Goal: Task Accomplishment & Management: Complete application form

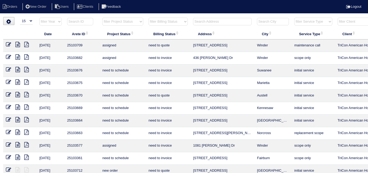
select select "15"
click at [207, 19] on input "text" at bounding box center [222, 21] width 59 height 7
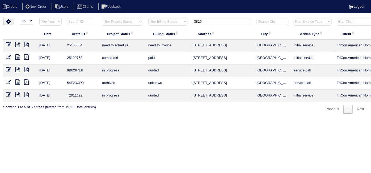
type input "3816"
click at [9, 45] on icon at bounding box center [8, 44] width 5 height 5
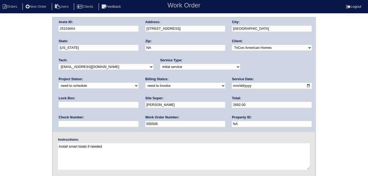
drag, startPoint x: 267, startPoint y: 70, endPoint x: 262, endPoint y: 69, distance: 4.5
click at [138, 77] on div "Project Status: new order assigned in progress field complete need to schedule …" at bounding box center [99, 84] width 80 height 15
drag, startPoint x: 262, startPoint y: 68, endPoint x: 259, endPoint y: 68, distance: 2.9
click at [138, 83] on select "new order assigned in progress field complete need to schedule admin review arc…" at bounding box center [99, 86] width 80 height 6
select select "assigned"
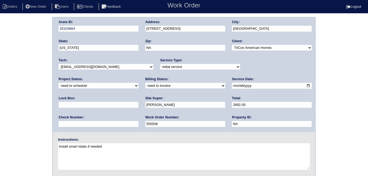
click at [138, 83] on select "new order assigned in progress field complete need to schedule admin review arc…" at bounding box center [99, 86] width 80 height 6
click at [85, 68] on select "-select- aretesmg+backup-tech@gmail.com benjohnholt88@gmail.com callisonhvac@ya…" at bounding box center [106, 67] width 95 height 6
select select "27"
click at [59, 64] on select "-select- aretesmg+backup-tech@gmail.com benjohnholt88@gmail.com callisonhvac@ya…" at bounding box center [106, 67] width 95 height 6
drag, startPoint x: 20, startPoint y: 124, endPoint x: 18, endPoint y: 126, distance: 3.0
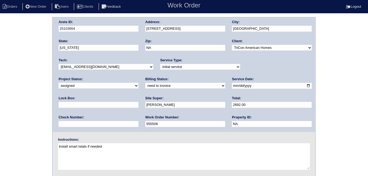
click at [19, 124] on div "Arete ID: 25103664 Address: 3816 Shenfield Drive City: Union City State: Georgi…" at bounding box center [184, 124] width 368 height 215
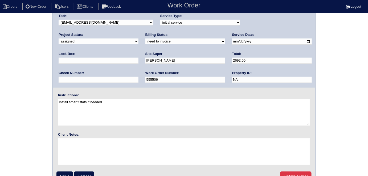
click at [65, 168] on fieldset "Arete ID: 25103664 Address: 3816 Shenfield Drive City: Union City State: Georgi…" at bounding box center [184, 80] width 262 height 214
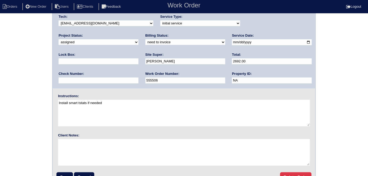
scroll to position [55, 0]
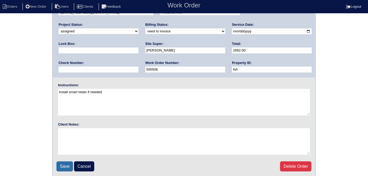
click at [68, 167] on input "Save" at bounding box center [64, 167] width 16 height 10
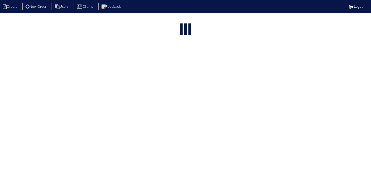
select select "15"
type input "3816"
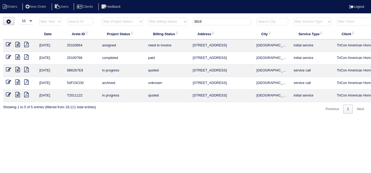
click at [16, 45] on icon at bounding box center [17, 44] width 5 height 5
click at [16, 44] on icon at bounding box center [17, 44] width 5 height 5
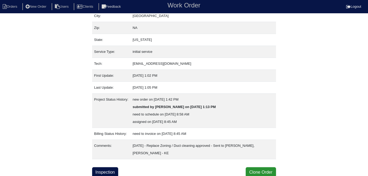
scroll to position [43, 0]
click at [109, 164] on div "Property: NA Order: 25103664 Street address: 3816 Shenfield Drive City: Union C…" at bounding box center [184, 76] width 184 height 204
click at [106, 168] on link "Inspection" at bounding box center [105, 173] width 26 height 10
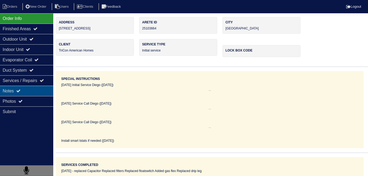
click at [38, 95] on div "Notes" at bounding box center [26, 91] width 53 height 10
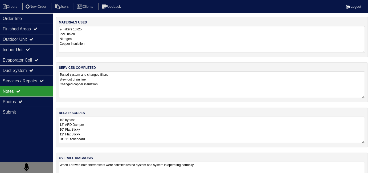
click at [158, 131] on textarea "10" bypass 12" ARD Damper 10" Flat Sticky 12" Flat Sticky Hz311 zoneboard" at bounding box center [212, 130] width 306 height 26
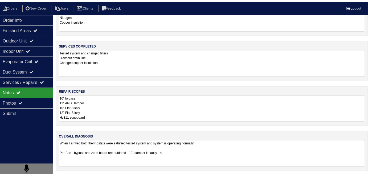
scroll to position [23, 0]
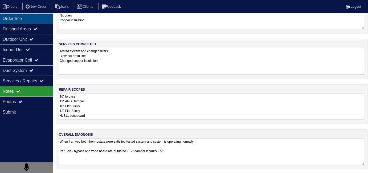
click at [32, 22] on div "Order Info" at bounding box center [26, 18] width 53 height 10
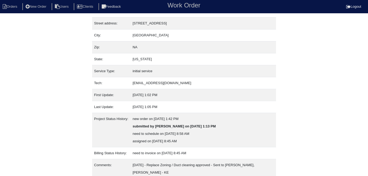
scroll to position [43, 0]
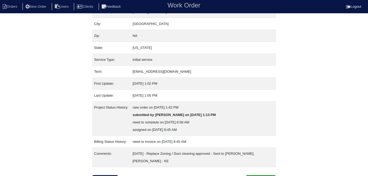
scroll to position [43, 0]
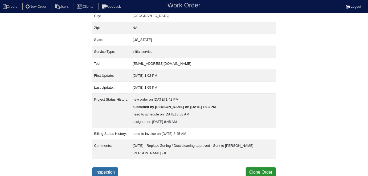
click at [108, 175] on link "Inspection" at bounding box center [105, 173] width 26 height 10
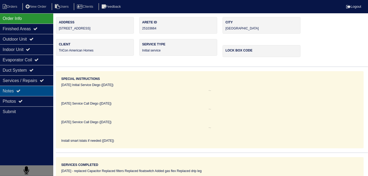
click at [25, 95] on div "Notes" at bounding box center [26, 91] width 53 height 10
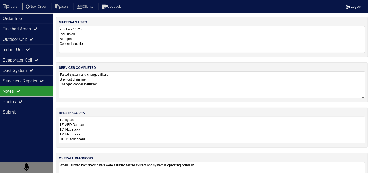
click at [121, 129] on textarea "10" bypass 12" ARD Damper 10" Flat Sticky 12" Flat Sticky Hz311 zoneboard" at bounding box center [212, 130] width 306 height 27
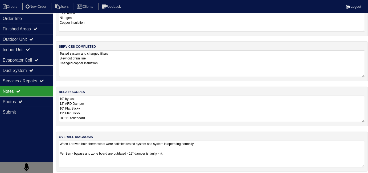
scroll to position [23, 0]
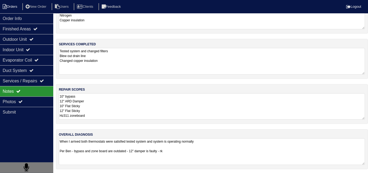
click at [18, 8] on li "Orders" at bounding box center [11, 6] width 22 height 7
select select "15"
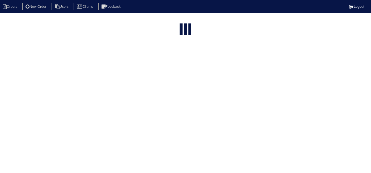
type input "3816"
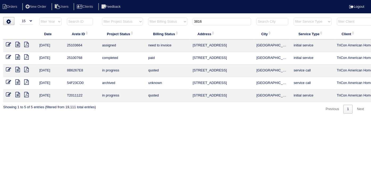
drag, startPoint x: 210, startPoint y: 20, endPoint x: 124, endPoint y: 14, distance: 85.9
click at [128, 14] on html "Orders New Order Users Clients Feedback Logout Orders New Order Users Clients M…" at bounding box center [185, 59] width 371 height 119
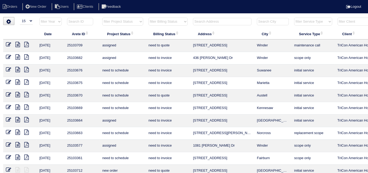
click at [155, 22] on select "filter Billing Status -- Any Billing Status -- need to quote quoted need to inv…" at bounding box center [167, 22] width 39 height 8
click at [171, 18] on select "filter Billing Status -- Any Billing Status -- need to quote quoted need to inv…" at bounding box center [167, 22] width 39 height 8
click at [200, 21] on input "text" at bounding box center [222, 21] width 59 height 7
click at [207, 21] on input "text" at bounding box center [222, 21] width 59 height 7
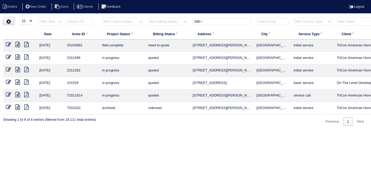
type input "108 i"
click at [210, 22] on input "108 i" at bounding box center [222, 21] width 59 height 7
drag, startPoint x: 206, startPoint y: 20, endPoint x: 165, endPoint y: 21, distance: 40.5
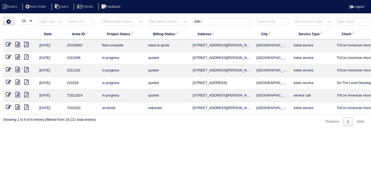
click at [166, 21] on tr "filter Year -- Any Year -- 2025 2024 2023 2022 2021 2020 2019 filter Project St…" at bounding box center [233, 22] width 461 height 11
click at [157, 19] on select "filter Billing Status -- Any Billing Status -- need to quote quoted need to inv…" at bounding box center [167, 22] width 39 height 8
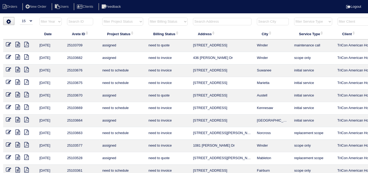
click at [148, 18] on select "filter Billing Status -- Any Billing Status -- need to quote quoted need to inv…" at bounding box center [167, 22] width 39 height 8
select select "in quickbooks"
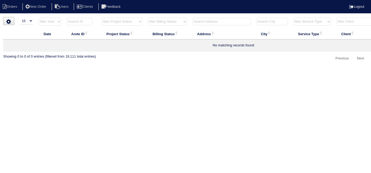
click at [173, 22] on select "filter Billing Status -- Any Billing Status -- need to quote quoted need to inv…" at bounding box center [167, 22] width 39 height 8
select select
click at [148, 18] on select "filter Billing Status -- Any Billing Status -- need to quote quoted need to inv…" at bounding box center [167, 22] width 39 height 8
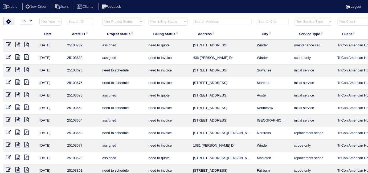
click at [214, 24] on input "text" at bounding box center [222, 21] width 59 height 7
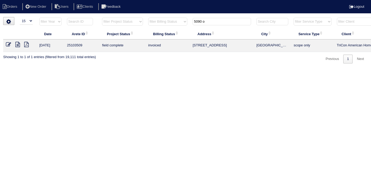
type input "5090 o"
click at [18, 45] on icon at bounding box center [17, 44] width 5 height 5
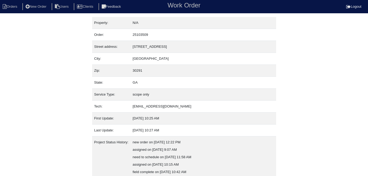
scroll to position [58, 0]
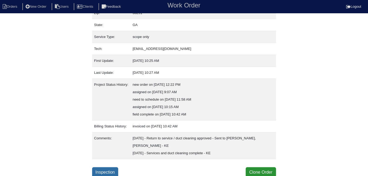
click at [115, 170] on link "Inspection" at bounding box center [105, 173] width 26 height 10
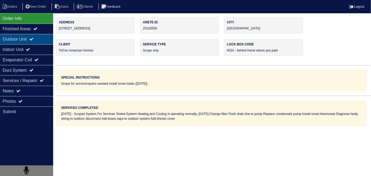
click at [31, 41] on div "Outdoor Unit" at bounding box center [26, 39] width 53 height 10
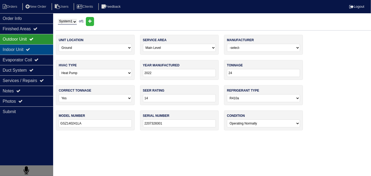
click at [29, 48] on div "Indoor Unit" at bounding box center [26, 49] width 53 height 10
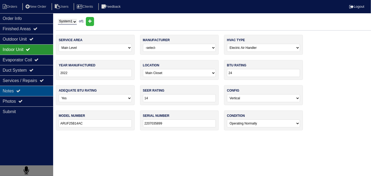
click at [27, 94] on div "Notes" at bounding box center [26, 91] width 53 height 10
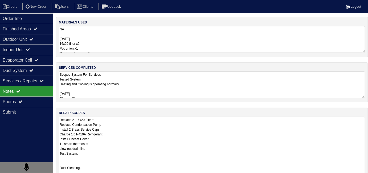
click at [117, 121] on textarea "Replace 2- 16x20 Filters Replace Condensation Pump Install 2 Brass Service Caps…" at bounding box center [212, 153] width 306 height 73
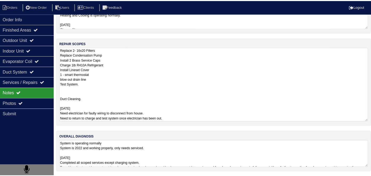
scroll to position [58, 0]
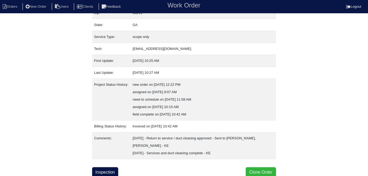
click at [269, 170] on button "Clone Order" at bounding box center [261, 173] width 30 height 10
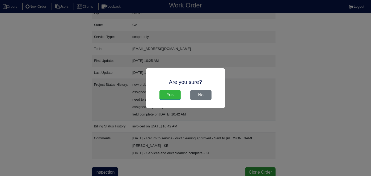
click at [175, 90] on input "Yes" at bounding box center [170, 95] width 21 height 10
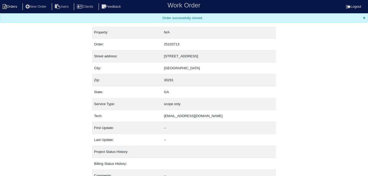
click at [13, 9] on li "Orders" at bounding box center [11, 6] width 22 height 7
select select "15"
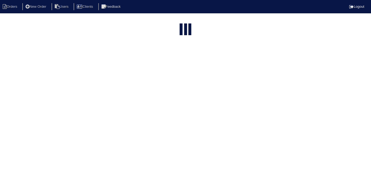
type input "5090 o"
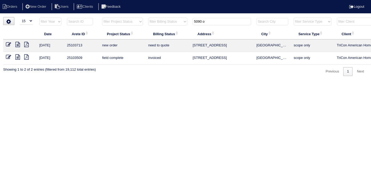
click at [6, 43] on icon at bounding box center [8, 44] width 5 height 5
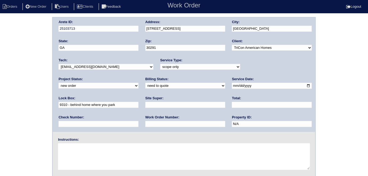
click at [140, 153] on textarea at bounding box center [184, 157] width 252 height 27
type textarea "HVAC not working"
click at [145, 107] on input "text" at bounding box center [185, 105] width 80 height 6
drag, startPoint x: 83, startPoint y: 106, endPoint x: 59, endPoint y: 106, distance: 24.2
click at [145, 106] on input "[PERSON_NAME]" at bounding box center [185, 105] width 80 height 6
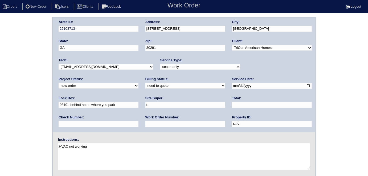
type input "[PERSON_NAME]"
click at [106, 145] on textarea "HVAC not working" at bounding box center [184, 157] width 252 height 27
type textarea "HVAC not working per site super"
click at [138, 115] on div "Check Number:" at bounding box center [99, 122] width 80 height 15
click at [14, 64] on div "Arete ID: 25103713 Address: 5090 Oakley Commons Blvd City: Union City State: GA…" at bounding box center [184, 124] width 368 height 215
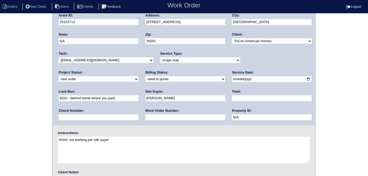
scroll to position [6, 0]
drag, startPoint x: 167, startPoint y: 60, endPoint x: 159, endPoint y: 72, distance: 14.2
click at [167, 60] on select "-select- initial service basic service maintenance call replacement scope servi…" at bounding box center [200, 61] width 80 height 6
click at [160, 58] on select "-select- initial service basic service maintenance call replacement scope servi…" at bounding box center [200, 61] width 80 height 6
select select "service call"
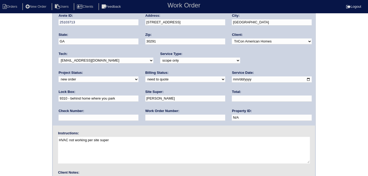
click at [160, 58] on select "-select- initial service basic service maintenance call replacement scope servi…" at bounding box center [200, 61] width 80 height 6
click at [0, 119] on div "Arete ID: 25103713 Address: 5090 Oakley Commons Blvd City: Union City State: GA…" at bounding box center [184, 118] width 368 height 215
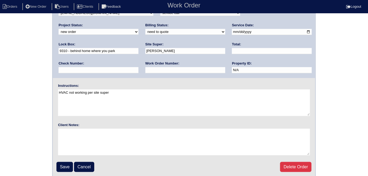
scroll to position [55, 0]
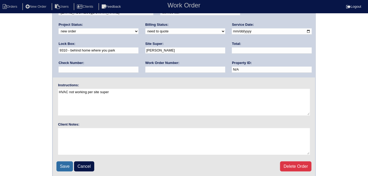
drag, startPoint x: 65, startPoint y: 166, endPoint x: 67, endPoint y: 162, distance: 4.5
click at [65, 165] on input "Save" at bounding box center [64, 167] width 16 height 10
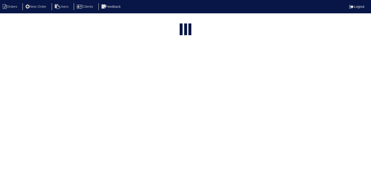
select select "15"
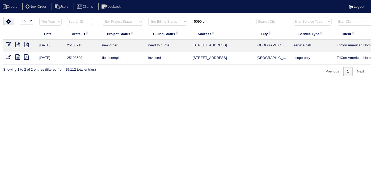
drag, startPoint x: 214, startPoint y: 23, endPoint x: 61, endPoint y: -1, distance: 154.6
click at [61, 0] on html "Orders New Order Users Clients Feedback Logout Orders New Order Users Clients M…" at bounding box center [185, 40] width 371 height 81
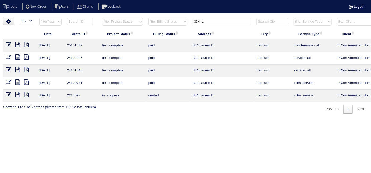
type input "334 la"
click at [19, 45] on icon at bounding box center [17, 44] width 5 height 5
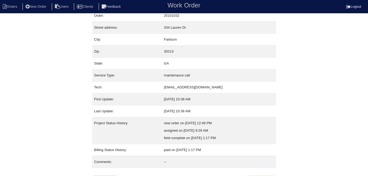
scroll to position [28, 0]
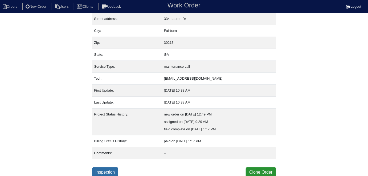
click at [111, 171] on link "Inspection" at bounding box center [105, 173] width 26 height 10
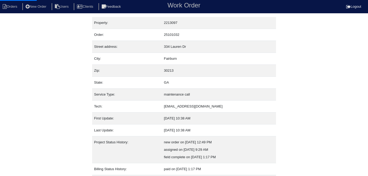
select select "0"
select select "[PERSON_NAME]"
select select "1"
select select "0"
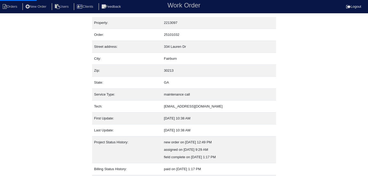
select select "1"
select select "0"
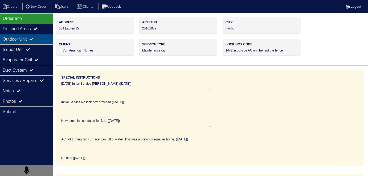
click at [26, 40] on div "Outdoor Unit" at bounding box center [26, 39] width 53 height 10
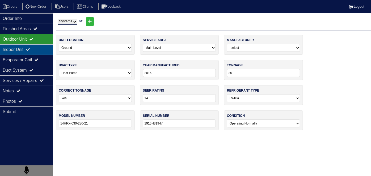
click at [23, 48] on div "Indoor Unit" at bounding box center [26, 49] width 53 height 10
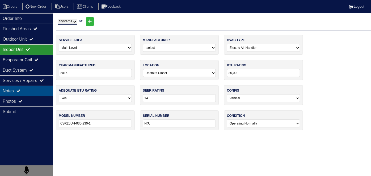
click at [18, 89] on icon at bounding box center [18, 91] width 4 height 4
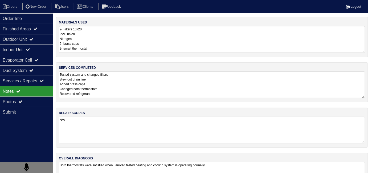
click at [159, 67] on div "services completed Tested system and changed filters Blew out drain line Added …" at bounding box center [212, 82] width 312 height 40
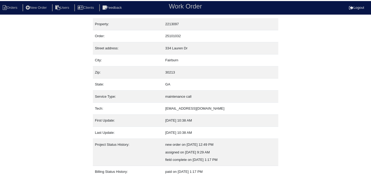
scroll to position [28, 0]
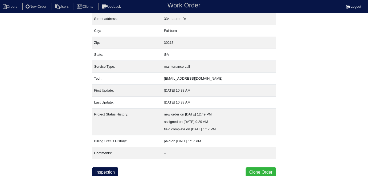
click at [259, 172] on button "Clone Order" at bounding box center [261, 173] width 30 height 10
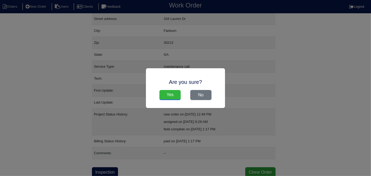
click at [177, 94] on input "Yes" at bounding box center [170, 95] width 21 height 10
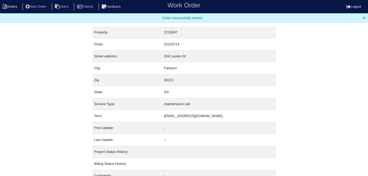
click at [10, 7] on li "Orders" at bounding box center [11, 6] width 22 height 7
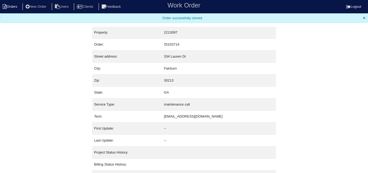
select select "15"
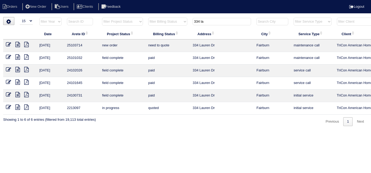
click at [8, 42] on icon at bounding box center [8, 44] width 5 height 5
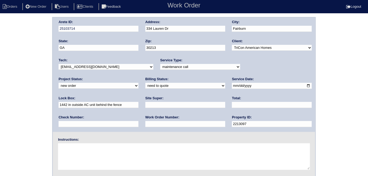
click at [145, 124] on input "text" at bounding box center [185, 124] width 80 height 6
type input "520350"
click at [72, 152] on textarea at bounding box center [184, 157] width 252 height 27
type textarea "No cool"
click at [145, 106] on input "text" at bounding box center [185, 105] width 80 height 6
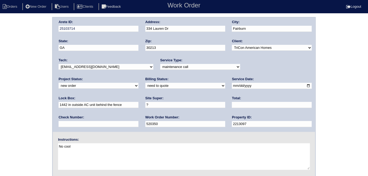
type input "?"
click at [97, 154] on textarea "No cool" at bounding box center [184, 157] width 252 height 27
click at [7, 67] on div "Arete ID: 25103714 Address: 334 Lauren Dr City: Fairburn State: GA Zip: 30213 C…" at bounding box center [184, 124] width 368 height 215
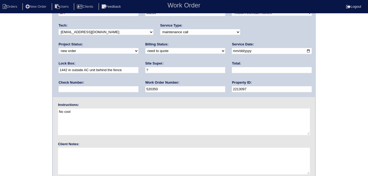
scroll to position [55, 0]
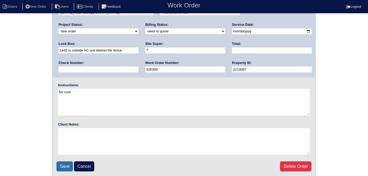
click at [65, 168] on input "Save" at bounding box center [64, 167] width 16 height 10
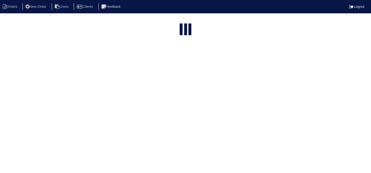
select select "15"
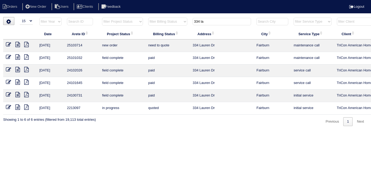
drag, startPoint x: 207, startPoint y: 24, endPoint x: 140, endPoint y: 17, distance: 66.8
click at [146, 18] on tr "filter Year -- Any Year -- 2025 2024 2023 2022 2021 2020 2019 filter Project St…" at bounding box center [233, 22] width 461 height 11
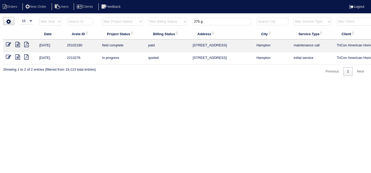
type input "275 g"
click at [19, 46] on icon at bounding box center [17, 44] width 5 height 5
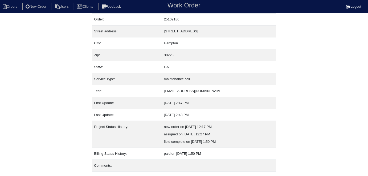
scroll to position [28, 0]
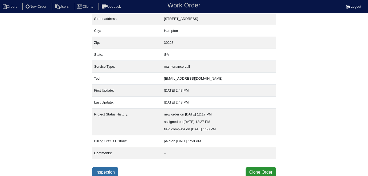
click at [108, 169] on link "Inspection" at bounding box center [105, 173] width 26 height 10
select select "0"
select select "Goodman"
select select "1"
select select "4"
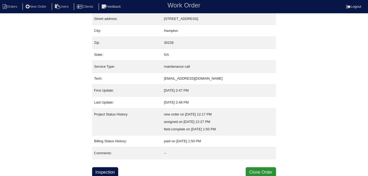
select select "0"
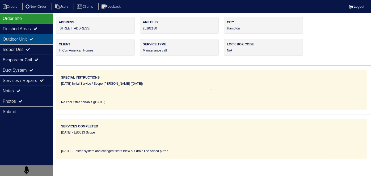
click at [24, 39] on div "Outdoor Unit" at bounding box center [26, 39] width 53 height 10
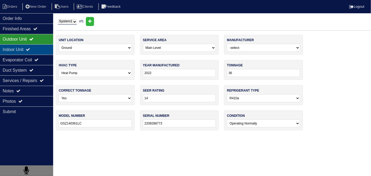
click at [20, 48] on div "Indoor Unit" at bounding box center [26, 49] width 53 height 10
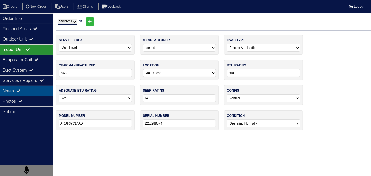
click at [17, 88] on div "Notes" at bounding box center [26, 91] width 53 height 10
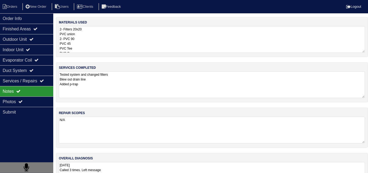
click at [127, 80] on textarea "Tested system and changed filters Blew out drain line Added p-trap" at bounding box center [212, 84] width 306 height 27
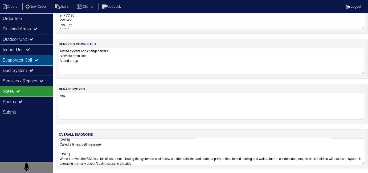
scroll to position [3, 0]
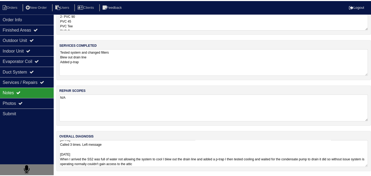
scroll to position [28, 0]
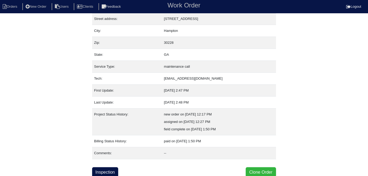
click at [254, 172] on button "Clone Order" at bounding box center [261, 173] width 30 height 10
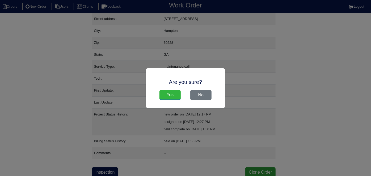
click at [175, 95] on input "Yes" at bounding box center [170, 95] width 21 height 10
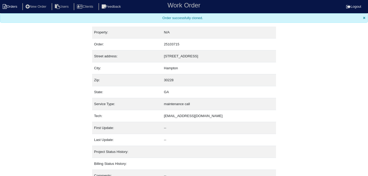
click at [15, 8] on li "Orders" at bounding box center [11, 6] width 22 height 7
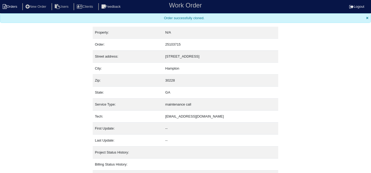
select select "15"
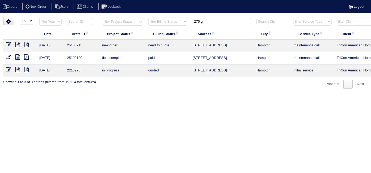
click at [7, 42] on icon at bounding box center [8, 44] width 5 height 5
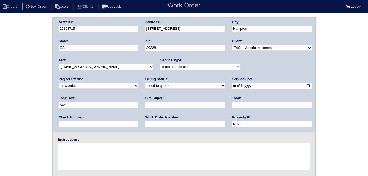
click at [161, 68] on select "-select- initial service basic service maintenance call replacement scope servi…" at bounding box center [200, 67] width 80 height 6
select select "initial service"
click at [160, 64] on select "-select- initial service basic service maintenance call replacement scope servi…" at bounding box center [200, 67] width 80 height 6
drag, startPoint x: 242, startPoint y: 85, endPoint x: 205, endPoint y: 87, distance: 36.8
click at [207, 87] on div "Arete ID: 25103715 Address: [STREET_ADDRESS] City: [GEOGRAPHIC_DATA] State: [GE…" at bounding box center [184, 75] width 262 height 115
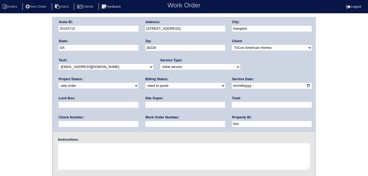
click at [145, 124] on input "text" at bounding box center [185, 124] width 80 height 6
type input "557704"
click at [138, 96] on div "Lock Box:" at bounding box center [99, 103] width 80 height 15
click at [138, 102] on input "text" at bounding box center [99, 105] width 80 height 6
type input "9470"
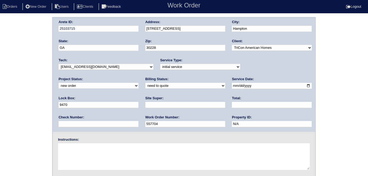
click at [145, 107] on input "text" at bounding box center [185, 105] width 80 height 6
drag, startPoint x: 88, startPoint y: 107, endPoint x: 32, endPoint y: 96, distance: 56.4
click at [35, 98] on div "Arete ID: 25103715 Address: 275 Galway Ln City: Hampton State: GA Zip: 30228 Cl…" at bounding box center [184, 124] width 368 height 215
type input "Claudia Abreu-Mullings"
click at [75, 154] on textarea at bounding box center [184, 157] width 252 height 27
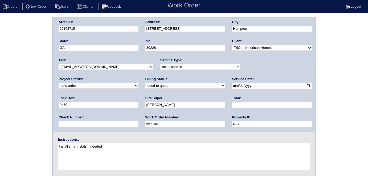
type textarea "Install smart tstats if needed"
drag, startPoint x: 12, startPoint y: 75, endPoint x: 18, endPoint y: 88, distance: 14.6
click at [12, 75] on div "Arete ID: 25103715 Address: 275 Galway Ln City: Hampton State: GA Zip: 30228 Cl…" at bounding box center [184, 124] width 368 height 215
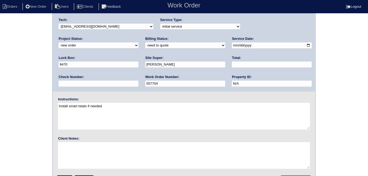
scroll to position [55, 0]
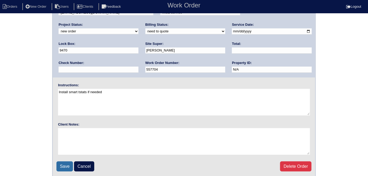
click at [58, 166] on input "Save" at bounding box center [64, 167] width 16 height 10
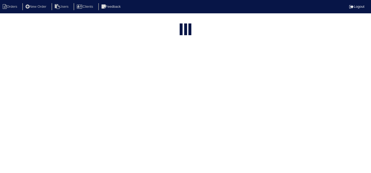
select select "15"
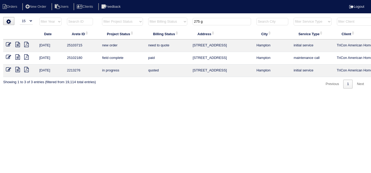
drag, startPoint x: 217, startPoint y: 18, endPoint x: 159, endPoint y: 14, distance: 57.3
click at [159, 14] on html "Orders New Order Users Clients Feedback Logout Orders New Order Users Clients M…" at bounding box center [185, 47] width 371 height 94
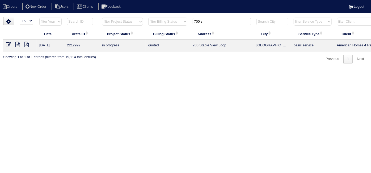
type input "700 s"
drag, startPoint x: 36, startPoint y: 6, endPoint x: 38, endPoint y: 8, distance: 3.0
click at [36, 6] on li "New Order" at bounding box center [36, 6] width 28 height 7
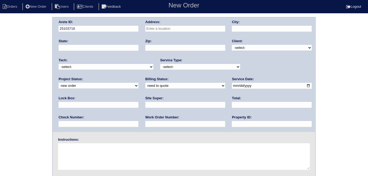
click at [168, 29] on input "text" at bounding box center [185, 29] width 80 height 6
type input "[STREET_ADDRESS]"
type input "[GEOGRAPHIC_DATA]"
type input "GA"
type input "30115"
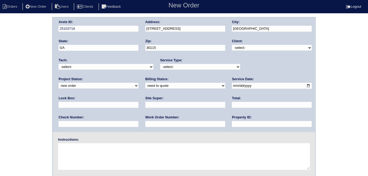
click at [239, 48] on select "-select- TriCon American Homes American Homes 4 Rent First Key Homes Zillow The…" at bounding box center [272, 48] width 80 height 6
select select "1"
click at [232, 45] on select "-select- TriCon American Homes American Homes 4 Rent First Key Homes Zillow The…" at bounding box center [272, 48] width 80 height 6
drag, startPoint x: 187, startPoint y: 65, endPoint x: 184, endPoint y: 69, distance: 4.9
click at [187, 65] on select "-select- initial service basic service maintenance call replacement scope servi…" at bounding box center [200, 67] width 80 height 6
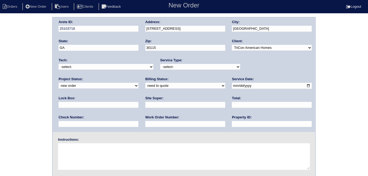
select select "initial service"
click at [160, 64] on select "-select- initial service basic service maintenance call replacement scope servi…" at bounding box center [200, 67] width 80 height 6
drag, startPoint x: 243, startPoint y: 87, endPoint x: 253, endPoint y: 95, distance: 12.7
click at [138, 102] on input "text" at bounding box center [99, 105] width 80 height 6
type input "9310"
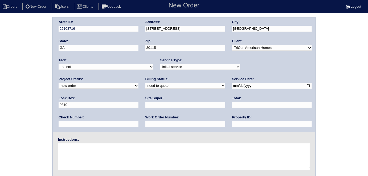
click at [232, 86] on input "date" at bounding box center [272, 86] width 80 height 6
type input "2025-10-09"
click at [232, 123] on input "text" at bounding box center [272, 124] width 80 height 6
type input "N/A"
click at [145, 105] on input "text" at bounding box center [185, 105] width 80 height 6
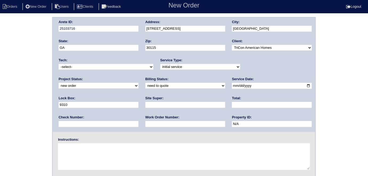
type input "h"
type input "James Wright"
click at [145, 124] on input "text" at bounding box center [185, 124] width 80 height 6
type input "557761"
click at [86, 150] on textarea at bounding box center [184, 157] width 252 height 27
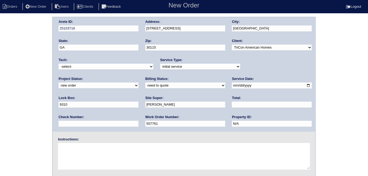
scroll to position [1, 0]
click at [89, 156] on textarea at bounding box center [184, 156] width 252 height 27
type textarea "Install smart tstats if needed"
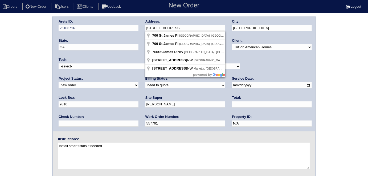
drag, startPoint x: 188, startPoint y: 27, endPoint x: 139, endPoint y: 23, distance: 49.4
click at [139, 23] on div "Arete ID: 25103716 Address: 700 St James Pl City: Canton State: GA Zip: 30115 C…" at bounding box center [184, 74] width 262 height 115
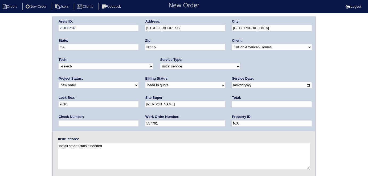
click at [14, 61] on div "Arete ID: 25103716 Address: 700 St James Pl City: Canton State: GA Zip: 30115 C…" at bounding box center [184, 123] width 368 height 215
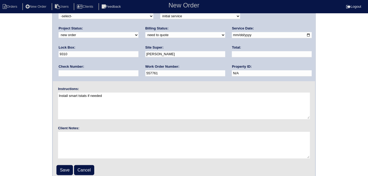
scroll to position [55, 0]
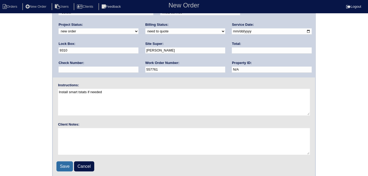
click at [67, 162] on input "Save" at bounding box center [64, 167] width 16 height 10
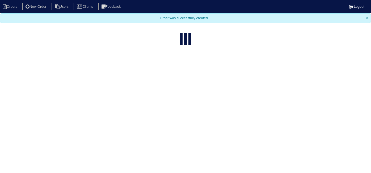
select select "15"
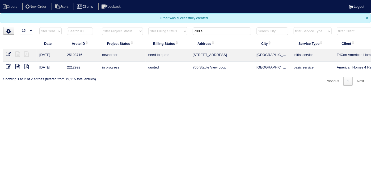
drag, startPoint x: 214, startPoint y: 27, endPoint x: 89, endPoint y: 6, distance: 126.7
click at [94, 9] on body "Orders New Order Users Clients Feedback Logout Orders New Order Users Clients M…" at bounding box center [185, 42] width 371 height 85
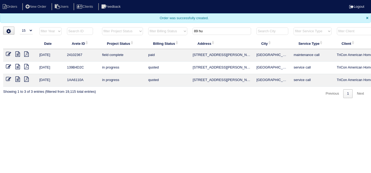
type input "89 hu"
click at [16, 55] on icon at bounding box center [17, 53] width 5 height 5
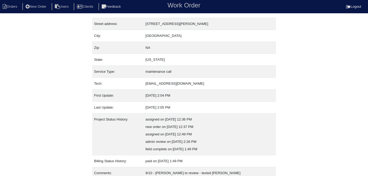
scroll to position [43, 0]
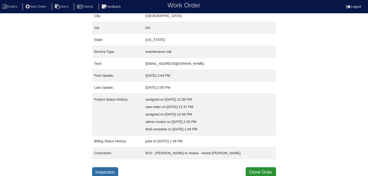
click at [113, 171] on link "Inspection" at bounding box center [105, 173] width 26 height 10
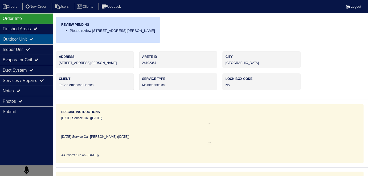
click at [33, 39] on icon at bounding box center [31, 39] width 4 height 4
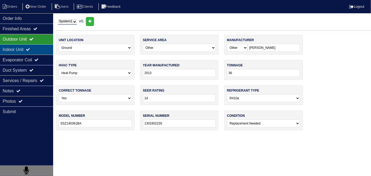
click at [30, 48] on icon at bounding box center [28, 49] width 4 height 4
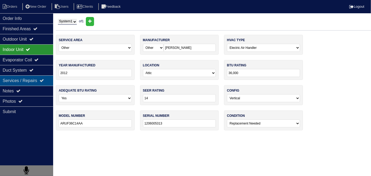
click at [29, 83] on div "Services / Repairs" at bounding box center [26, 81] width 53 height 10
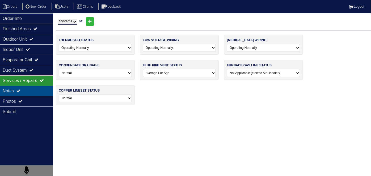
click at [29, 88] on div "Notes" at bounding box center [26, 91] width 53 height 10
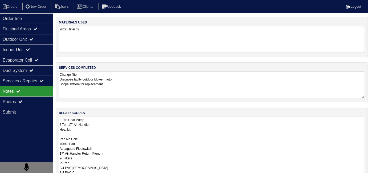
click at [126, 125] on textarea "3 Ton Heat Pump 3 Ton 17" Air Handler Heat kit Pan No Hole 40x40 Pad Aquaguard …" at bounding box center [212, 163] width 306 height 92
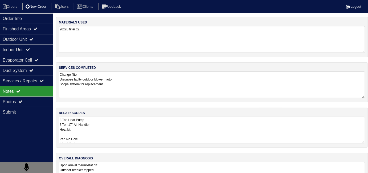
click at [45, 6] on li "New Order" at bounding box center [36, 6] width 28 height 7
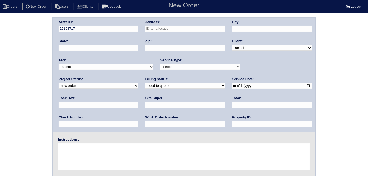
click at [156, 27] on input "text" at bounding box center [185, 29] width 80 height 6
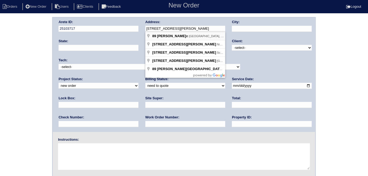
type input "[STREET_ADDRESS][PERSON_NAME]"
type input "[GEOGRAPHIC_DATA]"
type input "GA"
type input "30132"
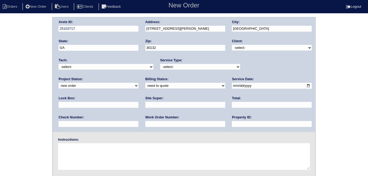
click at [251, 48] on select "-select- TriCon American Homes American Homes 4 Rent First Key Homes Zillow The…" at bounding box center [272, 48] width 80 height 6
select select "1"
click at [232, 45] on select "-select- TriCon American Homes American Homes 4 Rent First Key Homes Zillow The…" at bounding box center [272, 48] width 80 height 6
drag, startPoint x: 172, startPoint y: 68, endPoint x: 169, endPoint y: 68, distance: 2.9
click at [171, 68] on select "-select- initial service basic service maintenance call replacement scope servi…" at bounding box center [200, 67] width 80 height 6
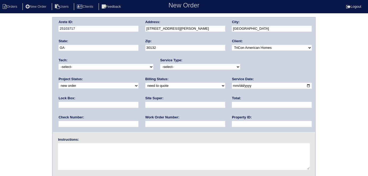
click at [160, 64] on select "-select- initial service basic service maintenance call replacement scope servi…" at bounding box center [200, 67] width 80 height 6
click at [160, 68] on select "-select- initial service basic service maintenance call replacement scope servi…" at bounding box center [200, 67] width 80 height 6
select select "initial service"
click at [160, 64] on select "-select- initial service basic service maintenance call replacement scope servi…" at bounding box center [200, 67] width 80 height 6
click at [232, 85] on input "date" at bounding box center [272, 86] width 80 height 6
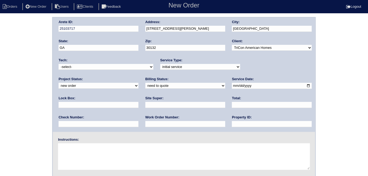
type input "2025-10-09"
drag, startPoint x: 172, startPoint y: 126, endPoint x: 171, endPoint y: 121, distance: 5.2
click at [232, 126] on input "text" at bounding box center [272, 124] width 80 height 6
type input "N/A"
click at [145, 106] on input "text" at bounding box center [185, 105] width 80 height 6
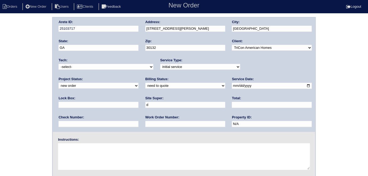
type input "Darryl Glover"
click at [145, 127] on input "text" at bounding box center [185, 124] width 80 height 6
click at [145, 124] on input "text" at bounding box center [185, 124] width 80 height 6
type input "5"
type input "557775"
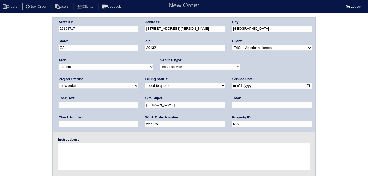
click at [115, 158] on textarea at bounding box center [184, 157] width 252 height 27
type textarea "Install smart tstats if needed"
click at [124, 151] on textarea "Install smart tstats if needed" at bounding box center [184, 157] width 252 height 27
click at [128, 29] on div "Arete ID: 25103717 Address: 89 Hugh Ave City: Dallas State: GA Zip: 30132 Clien…" at bounding box center [184, 75] width 262 height 115
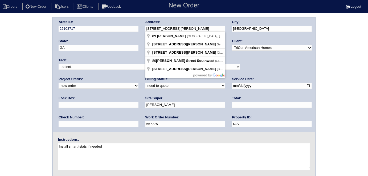
click at [22, 62] on div "Arete ID: 25103717 Address: 89 Hugh Ave City: Dallas State: GA Zip: 30132 Clien…" at bounding box center [184, 124] width 368 height 215
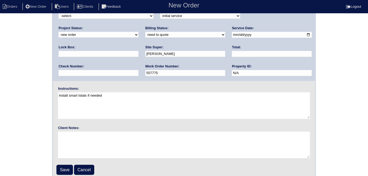
scroll to position [55, 0]
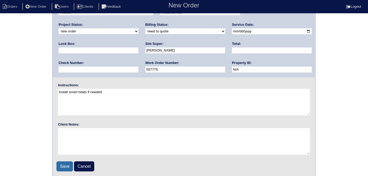
click at [63, 168] on input "Save" at bounding box center [64, 167] width 16 height 10
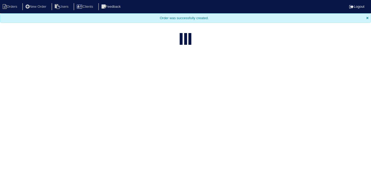
select select "15"
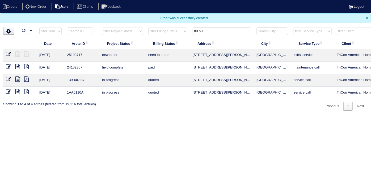
drag, startPoint x: 211, startPoint y: 30, endPoint x: 61, endPoint y: 5, distance: 151.9
click at [92, 12] on body "Orders New Order Users Clients Feedback Logout Orders New Order Users Clients M…" at bounding box center [185, 55] width 371 height 110
type input "1314 c"
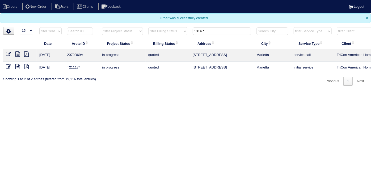
click at [18, 55] on icon at bounding box center [17, 53] width 5 height 5
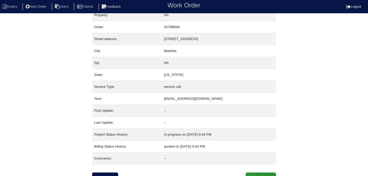
scroll to position [13, 0]
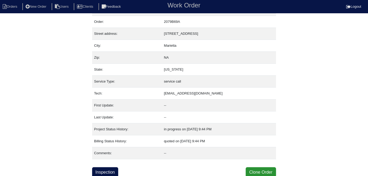
click at [91, 171] on div "Property: NA Order: 2079B69A Street address: [STREET_ADDRESS] City: [GEOGRAPHIC…" at bounding box center [184, 91] width 368 height 174
click at [110, 170] on link "Inspection" at bounding box center [105, 173] width 26 height 10
select select "0"
select select "[PERSON_NAME]"
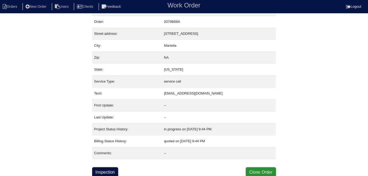
select select "0"
select select "1"
select select "0"
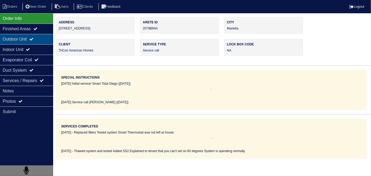
click at [24, 38] on div "Outdoor Unit" at bounding box center [26, 39] width 53 height 10
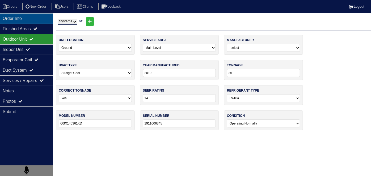
click at [29, 22] on div "Order Info" at bounding box center [26, 18] width 53 height 10
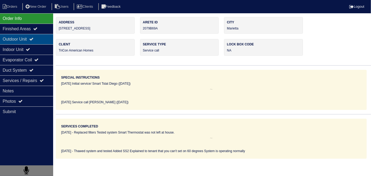
click at [28, 37] on div "Outdoor Unit" at bounding box center [26, 39] width 53 height 10
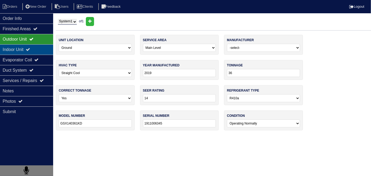
click at [22, 48] on div "Indoor Unit" at bounding box center [26, 49] width 53 height 10
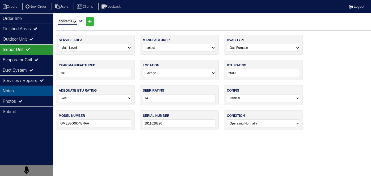
click at [23, 87] on div "Notes" at bounding box center [26, 91] width 53 height 10
type textarea "2 filters SS2 Float Switch 1/2lb 410a"
type textarea "Thawed system and tested Added SS2 Explained to tenant that you can't set on 60…"
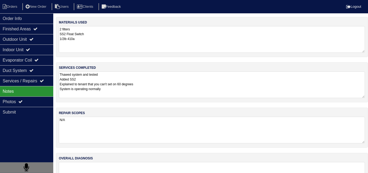
drag, startPoint x: 151, startPoint y: 97, endPoint x: 121, endPoint y: 75, distance: 36.8
click at [150, 96] on textarea "Thawed system and tested Added SS2 Explained to tenant that you can't set on 60…" at bounding box center [212, 84] width 306 height 27
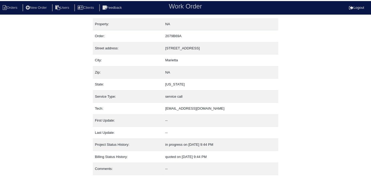
scroll to position [13, 0]
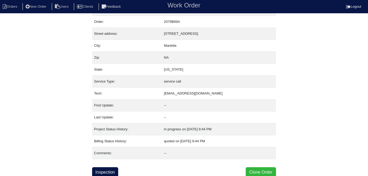
click at [253, 170] on button "Clone Order" at bounding box center [261, 173] width 30 height 10
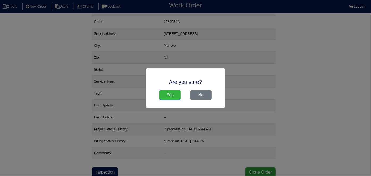
click at [163, 94] on input "Yes" at bounding box center [170, 95] width 21 height 10
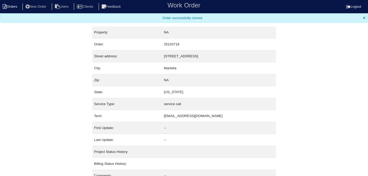
click at [12, 4] on li "Orders" at bounding box center [11, 6] width 22 height 7
select select "15"
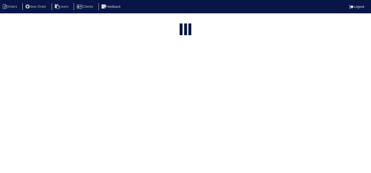
type input "1314 c"
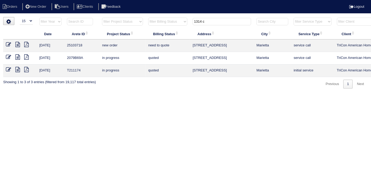
click at [9, 46] on icon at bounding box center [8, 44] width 5 height 5
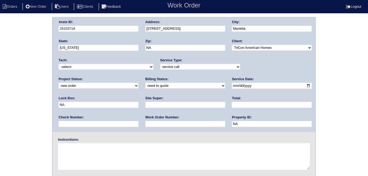
click at [170, 68] on select "-select- initial service basic service maintenance call replacement scope servi…" at bounding box center [200, 67] width 80 height 6
select select "initial service"
click at [160, 64] on select "-select- initial service basic service maintenance call replacement scope servi…" at bounding box center [200, 67] width 80 height 6
drag, startPoint x: 239, startPoint y: 85, endPoint x: 203, endPoint y: 87, distance: 36.5
click at [203, 88] on div "Arete ID: 25103718 Address: 1314 Cumberland creek terrace City: Marietta State:…" at bounding box center [184, 75] width 262 height 115
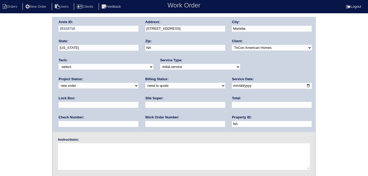
click at [145, 125] on input "text" at bounding box center [185, 124] width 80 height 6
type input "557770"
click at [145, 106] on input "text" at bounding box center [185, 105] width 80 height 6
type input "[PERSON_NAME]"
click at [93, 163] on textarea at bounding box center [184, 157] width 252 height 27
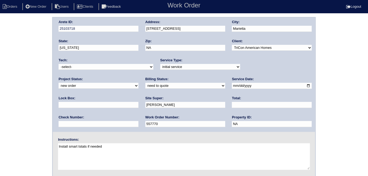
type textarea "Install smart tstats if needed"
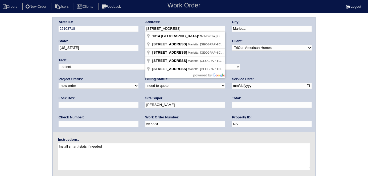
click at [129, 31] on div "Arete ID: 25103718 Address: 1314 Cumberland creek terrace City: Marietta State:…" at bounding box center [184, 75] width 262 height 115
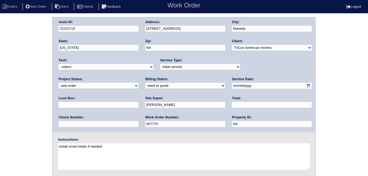
click at [0, 74] on div "Arete ID: 25103718 Address: 1314 Cumberland creek terrace City: Marietta State:…" at bounding box center [184, 124] width 368 height 215
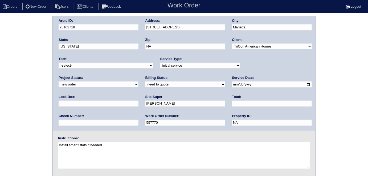
scroll to position [55, 0]
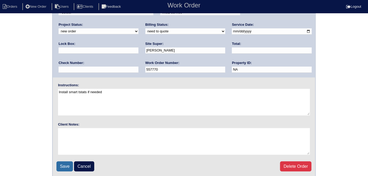
click at [65, 167] on input "Save" at bounding box center [64, 167] width 16 height 10
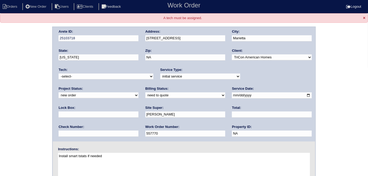
click at [83, 78] on select "-select- [EMAIL_ADDRESS][DOMAIN_NAME] [EMAIL_ADDRESS][DOMAIN_NAME] [EMAIL_ADDRE…" at bounding box center [106, 77] width 95 height 6
select select "33"
click at [59, 74] on select "-select- [EMAIL_ADDRESS][DOMAIN_NAME] [EMAIL_ADDRESS][DOMAIN_NAME] [EMAIL_ADDRE…" at bounding box center [106, 77] width 95 height 6
click at [20, 108] on div "Arete ID: 25103718 Address: [STREET_ADDRESS] City: [GEOGRAPHIC_DATA] State: [US…" at bounding box center [184, 134] width 368 height 215
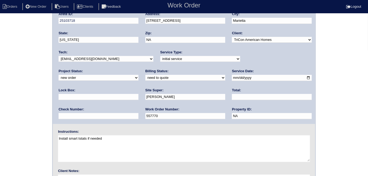
scroll to position [64, 0]
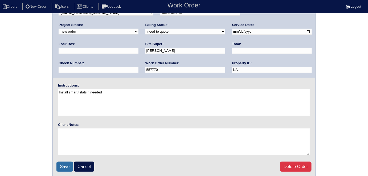
click at [71, 166] on input "Save" at bounding box center [64, 167] width 16 height 10
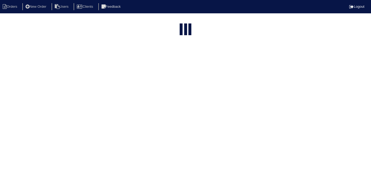
select select "15"
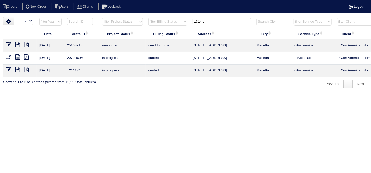
click at [84, 0] on html "Orders New Order Users Clients Feedback Logout Orders New Order Users Clients M…" at bounding box center [185, 47] width 371 height 94
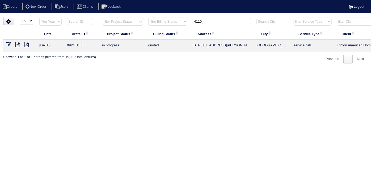
type input "4110 j"
click at [16, 45] on icon at bounding box center [17, 44] width 5 height 5
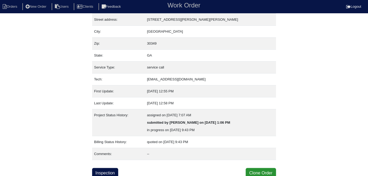
scroll to position [28, 0]
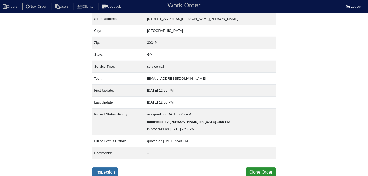
click at [101, 172] on link "Inspection" at bounding box center [105, 173] width 26 height 10
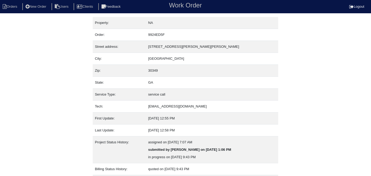
select select "0"
select select "Goodman"
select select "0"
select select "3"
select select "0"
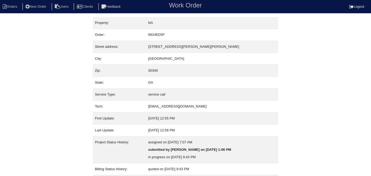
select select "0"
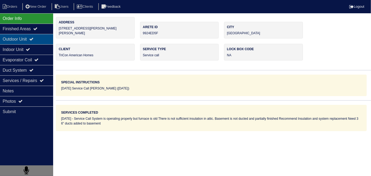
drag, startPoint x: 30, startPoint y: 40, endPoint x: 29, endPoint y: 43, distance: 3.3
click at [29, 40] on div "Outdoor Unit" at bounding box center [26, 39] width 53 height 10
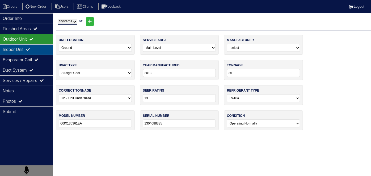
click at [27, 49] on div "Indoor Unit" at bounding box center [26, 49] width 53 height 10
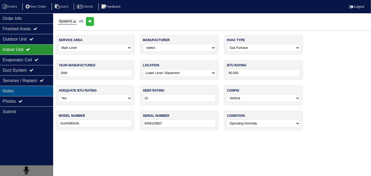
click at [22, 88] on div "Notes" at bounding box center [26, 91] width 53 height 10
type textarea "Service Call System is operating properly but furnace is old There is not suffi…"
type textarea "100,000 21" furnace 4 ton AC 4 ton 21" upflow coil Pan No hole 40x40 Pad Aquagu…"
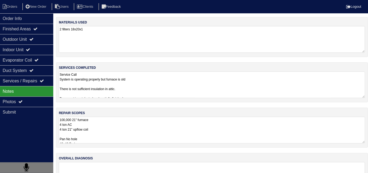
click at [135, 89] on textarea "Service Call System is operating properly but furnace is old There is not suffi…" at bounding box center [212, 84] width 306 height 27
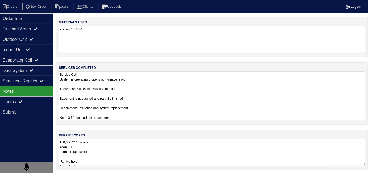
click at [155, 161] on textarea "100,000 21" furnace 4 ton AC 4 ton 21" upflow coil Pan No hole 40x40 Pad Aquagu…" at bounding box center [212, 152] width 306 height 27
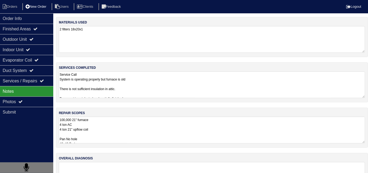
click at [44, 5] on li "New Order" at bounding box center [36, 6] width 28 height 7
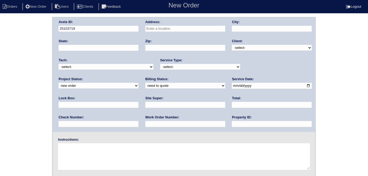
click at [168, 28] on input "text" at bounding box center [185, 29] width 80 height 6
type input "4110 jeffrey drive"
drag, startPoint x: 241, startPoint y: 45, endPoint x: 241, endPoint y: 49, distance: 4.3
click at [241, 45] on select "-select- TriCon American Homes American Homes 4 Rent First Key Homes Zillow The…" at bounding box center [272, 48] width 80 height 6
select select "1"
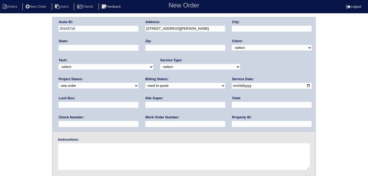
click at [232, 45] on select "-select- TriCon American Homes American Homes 4 Rent First Key Homes Zillow The…" at bounding box center [272, 48] width 80 height 6
click at [190, 28] on input "4110 jeffrey drive" at bounding box center [185, 29] width 80 height 6
click at [204, 68] on select "-select- initial service basic service maintenance call replacement scope servi…" at bounding box center [200, 67] width 80 height 6
select select "initial service"
click at [160, 64] on select "-select- initial service basic service maintenance call replacement scope servi…" at bounding box center [200, 67] width 80 height 6
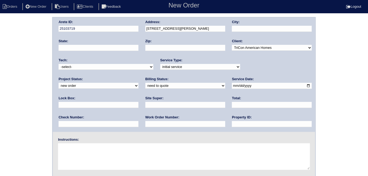
click at [232, 86] on input "date" at bounding box center [272, 86] width 80 height 6
type input "2025-10-10"
click at [138, 96] on div "Lock Box:" at bounding box center [99, 103] width 80 height 15
click at [138, 102] on input "text" at bounding box center [99, 105] width 80 height 6
type input "9470"
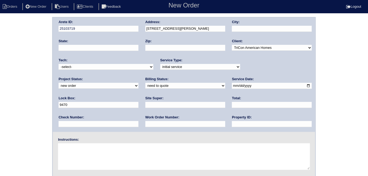
click at [189, 29] on input "4110 jeffrey drive" at bounding box center [185, 29] width 80 height 6
drag, startPoint x: 184, startPoint y: 30, endPoint x: 141, endPoint y: 31, distance: 43.9
click at [141, 31] on div "Arete ID: 25103719 Address: 4110 jeffrey drive City: State: Zip: Client: -selec…" at bounding box center [184, 75] width 262 height 115
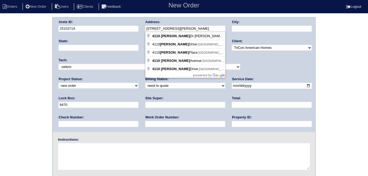
type input "4110 Jeffrey Dr SW"
type input "College Park"
type input "GA"
type input "30349"
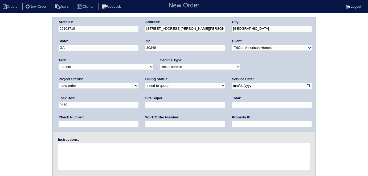
click at [145, 105] on input "text" at bounding box center [185, 105] width 80 height 6
type input "Ithamar Yehudah"
drag, startPoint x: 171, startPoint y: 126, endPoint x: 169, endPoint y: 123, distance: 3.3
click at [232, 125] on input "text" at bounding box center [272, 124] width 80 height 6
type input "N/A"
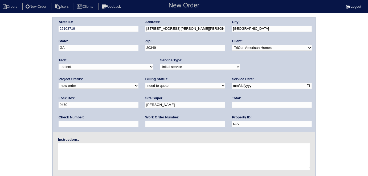
click at [145, 122] on input "text" at bounding box center [185, 124] width 80 height 6
type input "557784"
drag, startPoint x: 71, startPoint y: 160, endPoint x: 88, endPoint y: 1, distance: 160.0
click at [71, 159] on textarea at bounding box center [184, 157] width 252 height 27
click at [72, 160] on textarea at bounding box center [184, 157] width 252 height 27
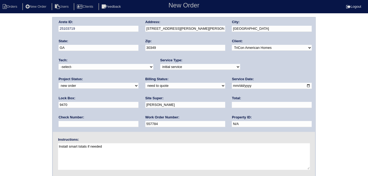
type textarea "Install smart tstats if needed"
drag, startPoint x: 186, startPoint y: 30, endPoint x: 117, endPoint y: 32, distance: 68.7
click at [117, 32] on div "Arete ID: 25103719 Address: 4110 Jeffrey Dr SW City: College Park State: GA Zip…" at bounding box center [184, 75] width 262 height 115
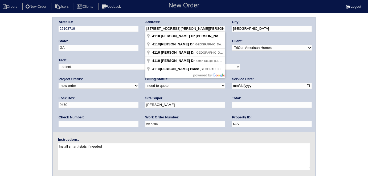
click at [12, 82] on div "Arete ID: 25103719 Address: 4110 Jeffrey Dr SW City: College Park State: GA Zip…" at bounding box center [184, 124] width 368 height 215
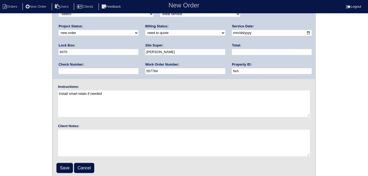
scroll to position [55, 0]
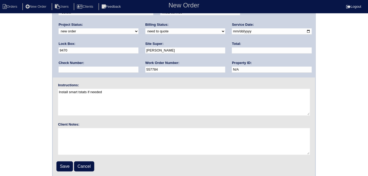
click at [64, 160] on fieldset "Arete ID: 25103719 Address: 4110 Jeffrey Dr SW City: College Park State: GA Zip…" at bounding box center [184, 70] width 262 height 214
click at [64, 167] on input "Save" at bounding box center [64, 167] width 16 height 10
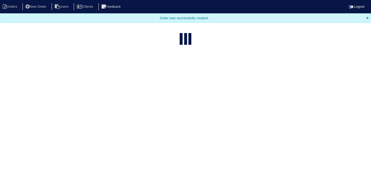
select select "15"
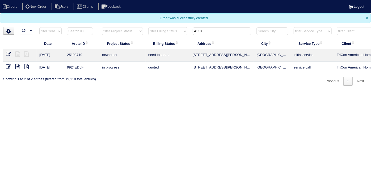
drag, startPoint x: 214, startPoint y: 30, endPoint x: 153, endPoint y: 25, distance: 61.4
click at [156, 25] on body "Orders New Order Users Clients Feedback Logout Orders New Order Users Clients M…" at bounding box center [185, 42] width 371 height 85
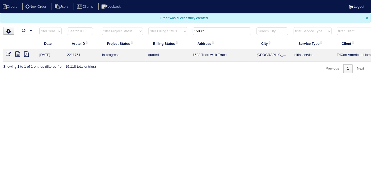
type input "1588 t"
click at [16, 53] on icon at bounding box center [17, 53] width 5 height 5
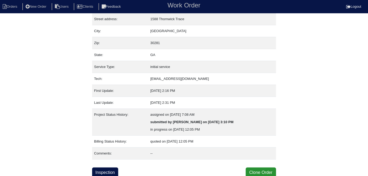
scroll to position [28, 0]
click at [107, 170] on link "Inspection" at bounding box center [105, 173] width 26 height 10
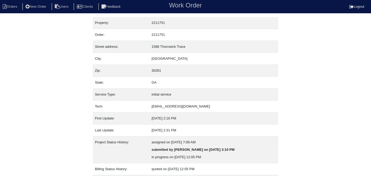
select select "0"
select select "Goodman"
select select "0"
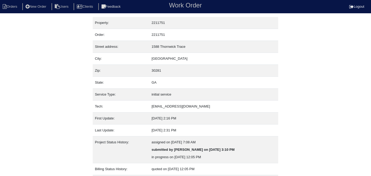
select select "0"
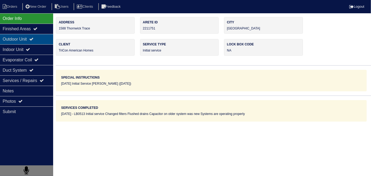
click at [15, 36] on div "Outdoor Unit" at bounding box center [26, 39] width 53 height 10
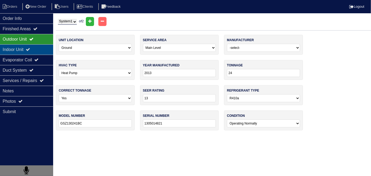
click at [15, 53] on div "Indoor Unit" at bounding box center [26, 49] width 53 height 10
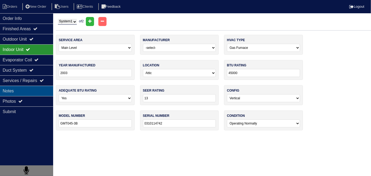
click at [18, 89] on div "Notes" at bounding box center [26, 91] width 53 height 10
type textarea "LB0513 Initial service Changed filters Flushed drains Capacitor on older system…"
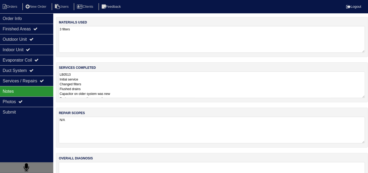
click at [162, 82] on textarea "LB0513 Initial service Changed filters Flushed drains Capacitor on older system…" at bounding box center [212, 84] width 306 height 27
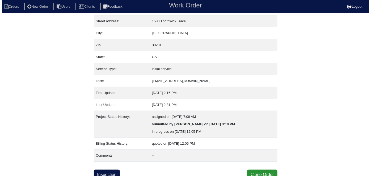
scroll to position [28, 0]
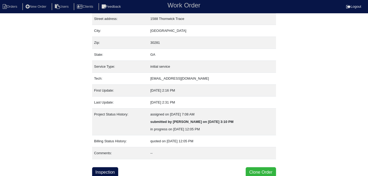
click at [255, 174] on button "Clone Order" at bounding box center [261, 173] width 30 height 10
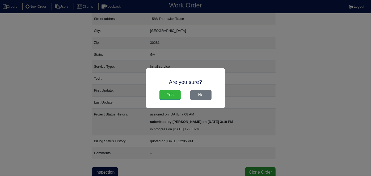
click at [171, 94] on input "Yes" at bounding box center [170, 95] width 21 height 10
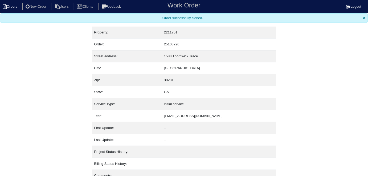
click at [15, 6] on li "Orders" at bounding box center [11, 6] width 22 height 7
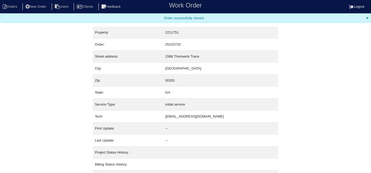
select select "15"
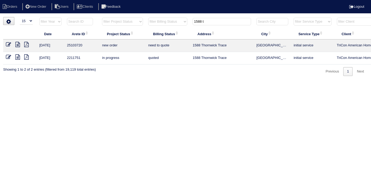
click at [11, 44] on icon at bounding box center [8, 44] width 5 height 5
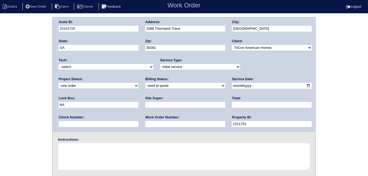
drag, startPoint x: 249, startPoint y: 87, endPoint x: 193, endPoint y: 84, distance: 56.0
click at [193, 84] on div "Arete ID: 25103720 Address: 1588 Thornwick Trace City: [GEOGRAPHIC_DATA] State:…" at bounding box center [184, 75] width 262 height 115
click at [145, 122] on input "text" at bounding box center [185, 124] width 80 height 6
type input "557796"
click at [138, 96] on div "Lock Box:" at bounding box center [99, 103] width 80 height 15
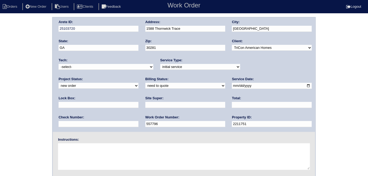
click at [138, 102] on input "text" at bounding box center [99, 105] width 80 height 6
type input "3444"
click at [145, 104] on input "text" at bounding box center [185, 105] width 80 height 6
type input "Theresa Iverson"
click at [85, 149] on textarea at bounding box center [184, 157] width 252 height 27
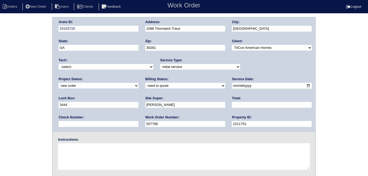
paste textarea "DO NOT REMOVE OR UNPLUG THE TRICON CONTROLLER."
type textarea "DO NOT REMOVE OR UNPLUG THE TRICON CONTROLLER. Install smart tstats if needed"
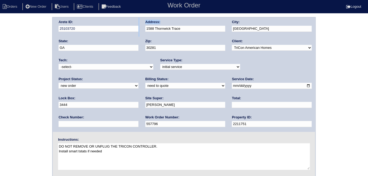
drag, startPoint x: 189, startPoint y: 32, endPoint x: 131, endPoint y: 34, distance: 58.6
click at [131, 34] on div "Arete ID: 25103720 Address: 1588 Thornwick Trace City: Stockbridge State: GA Zi…" at bounding box center [184, 75] width 262 height 115
click at [167, 40] on div "Zip: 30281" at bounding box center [185, 46] width 80 height 15
click at [128, 28] on div "Arete ID: 25103720 Address: 1588 Thornwick Trace City: Stockbridge State: GA Zi…" at bounding box center [184, 75] width 262 height 115
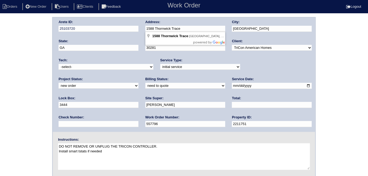
click at [24, 106] on div "Arete ID: 25103720 Address: 1588 Thornwick Trace City: Stockbridge State: GA Zi…" at bounding box center [184, 124] width 368 height 215
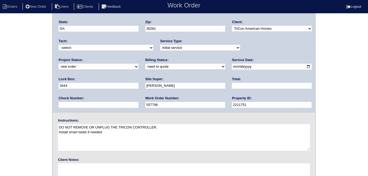
scroll to position [55, 0]
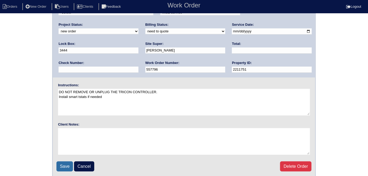
click at [60, 166] on input "Save" at bounding box center [64, 167] width 16 height 10
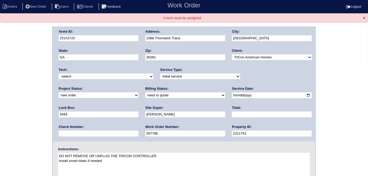
click at [78, 78] on select "-select- [EMAIL_ADDRESS][DOMAIN_NAME] [EMAIL_ADDRESS][DOMAIN_NAME] [EMAIL_ADDRE…" at bounding box center [106, 77] width 95 height 6
select select "33"
click at [59, 74] on select "-select- [EMAIL_ADDRESS][DOMAIN_NAME] [EMAIL_ADDRESS][DOMAIN_NAME] [EMAIL_ADDRE…" at bounding box center [106, 77] width 95 height 6
drag, startPoint x: 26, startPoint y: 97, endPoint x: 21, endPoint y: 114, distance: 17.3
click at [21, 99] on div "Arete ID: 25103720 Address: 1588 Thornwick Trace City: [GEOGRAPHIC_DATA] State:…" at bounding box center [184, 134] width 368 height 215
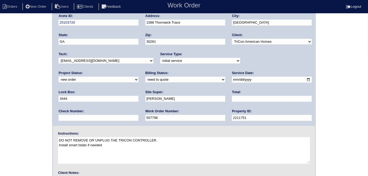
scroll to position [64, 0]
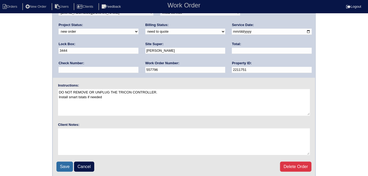
click at [64, 166] on input "Save" at bounding box center [64, 167] width 16 height 10
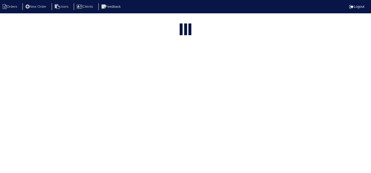
select select "15"
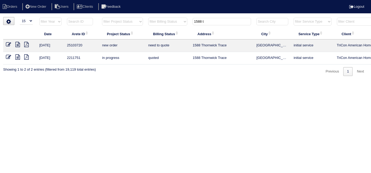
drag, startPoint x: 211, startPoint y: 21, endPoint x: 86, endPoint y: 3, distance: 127.0
click at [111, 17] on body "Orders New Order Users Clients Feedback Logout Orders New Order Users Clients M…" at bounding box center [185, 46] width 371 height 59
type input "2725 a"
click at [15, 44] on link at bounding box center [11, 45] width 10 height 4
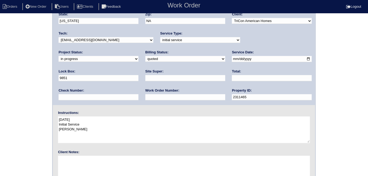
scroll to position [55, 0]
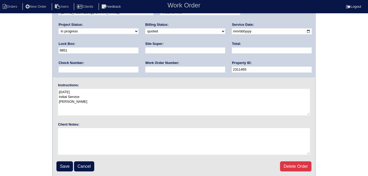
drag, startPoint x: 65, startPoint y: 160, endPoint x: 64, endPoint y: 163, distance: 3.0
click at [65, 160] on fieldset "Arete ID: 2311465 Address: 2725 Archer Way City: Dacula State: Georgia Zip: NA …" at bounding box center [184, 70] width 262 height 214
click at [64, 163] on input "Save" at bounding box center [64, 167] width 16 height 10
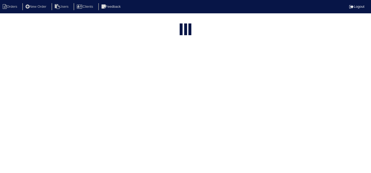
select select "15"
type input "2725 a"
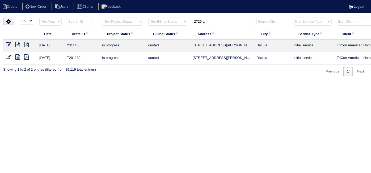
click at [18, 43] on icon at bounding box center [17, 44] width 5 height 5
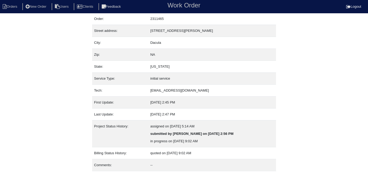
scroll to position [28, 0]
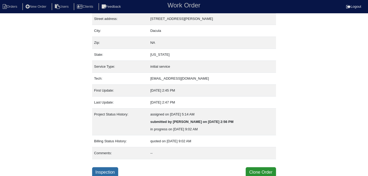
click at [111, 170] on link "Inspection" at bounding box center [105, 173] width 26 height 10
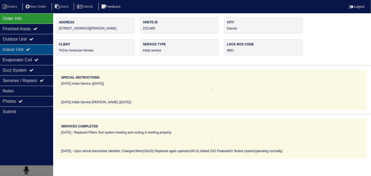
drag, startPoint x: 23, startPoint y: 36, endPoint x: 21, endPoint y: 54, distance: 17.9
click at [23, 38] on div "Outdoor Unit" at bounding box center [26, 39] width 53 height 10
type textarea "16x20 filter x2 45+5 capicator x1 Ss2 floatswitch x1 Blue wire nuts x2"
type textarea "Upon arrival thermostat satisfied. Changed filters(16x20) Replaced aged capicat…"
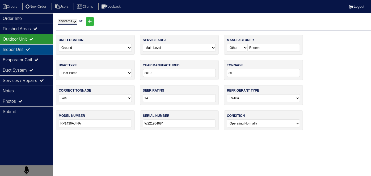
click at [20, 49] on div "Indoor Unit" at bounding box center [26, 49] width 53 height 10
type textarea "16x20 filter x2 45+5 capicator x1 Ss2 floatswitch x1 Blue wire nuts x2"
type textarea "Upon arrival thermostat satisfied. Changed filters(16x20) Replaced aged capicat…"
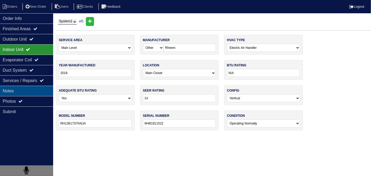
click at [23, 90] on div "Notes" at bounding box center [26, 91] width 53 height 10
type textarea "16x20 filter x2 45+5 capicator x1 Ss2 floatswitch x1 Blue wire nuts x2"
type textarea "Upon arrival thermostat satisfied. Changed filters(16x20) Replaced aged capicat…"
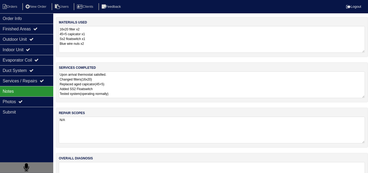
drag, startPoint x: 183, startPoint y: 83, endPoint x: 167, endPoint y: 85, distance: 15.5
click at [179, 84] on textarea "Upon arrival thermostat satisfied. Changed filters(16x20) Replaced aged capicat…" at bounding box center [212, 84] width 306 height 27
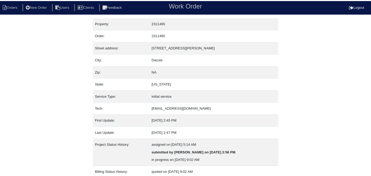
scroll to position [28, 0]
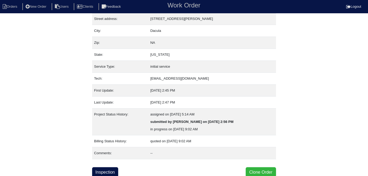
click at [252, 168] on button "Clone Order" at bounding box center [261, 173] width 30 height 10
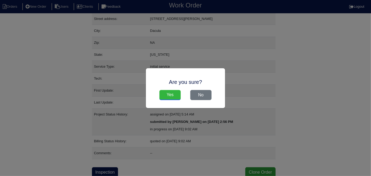
click at [176, 91] on input "Yes" at bounding box center [170, 95] width 21 height 10
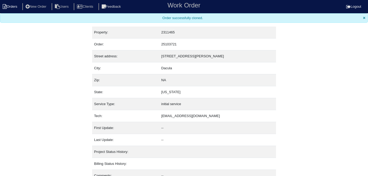
click at [22, 6] on li "Orders" at bounding box center [11, 6] width 22 height 7
select select "15"
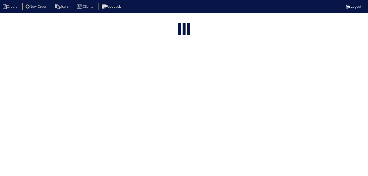
type input "2725 a"
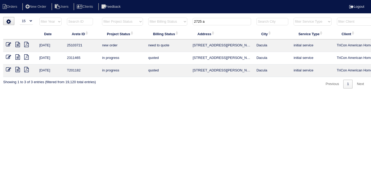
click at [9, 44] on icon at bounding box center [8, 44] width 5 height 5
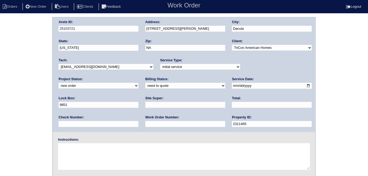
click at [145, 122] on input "text" at bounding box center [185, 124] width 80 height 6
type input "557803"
drag, startPoint x: 256, startPoint y: 86, endPoint x: 205, endPoint y: 86, distance: 50.6
click at [205, 86] on div "Arete ID: 25103721 Address: 2725 Archer Way City: Dacula State: Georgia Zip: NA…" at bounding box center [184, 75] width 262 height 115
click at [145, 103] on input "text" at bounding box center [185, 105] width 80 height 6
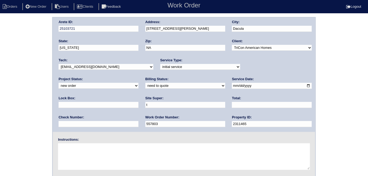
type input "Terrance Carter"
click at [92, 146] on textarea at bounding box center [184, 157] width 252 height 27
type textarea "U"
type textarea "Install smart tstats if needed"
drag, startPoint x: 187, startPoint y: 32, endPoint x: 143, endPoint y: 34, distance: 44.5
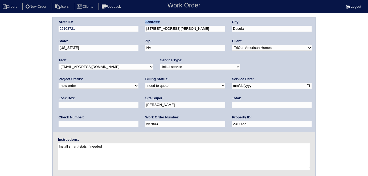
click at [143, 34] on div "Arete ID: 25103721 Address: 2725 Archer Way City: Dacula State: Georgia Zip: NA…" at bounding box center [184, 75] width 262 height 115
click at [193, 26] on input "2725 Archer Way" at bounding box center [185, 29] width 80 height 6
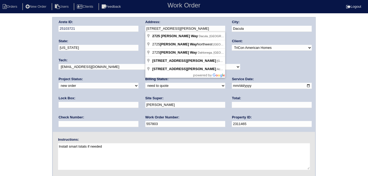
click at [136, 27] on div "Arete ID: 25103721 Address: 2725 Archer Way City: Dacula State: Georgia Zip: NA…" at bounding box center [184, 75] width 262 height 115
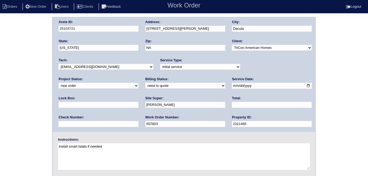
click at [0, 78] on div "Arete ID: 25103721 Address: 2725 Archer Way City: Dacula State: Georgia Zip: NA…" at bounding box center [184, 124] width 368 height 215
click at [15, 77] on div "Arete ID: 25103721 Address: 2725 Archer Way City: Dacula State: Georgia Zip: NA…" at bounding box center [184, 124] width 368 height 215
drag, startPoint x: 11, startPoint y: 68, endPoint x: 13, endPoint y: 75, distance: 7.9
click at [12, 68] on div "Arete ID: 25103721 Address: 2725 Archer Way City: Dacula State: Georgia Zip: NA…" at bounding box center [184, 124] width 368 height 215
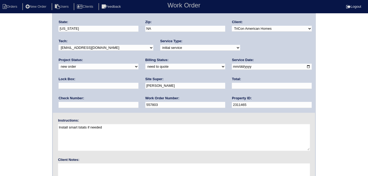
scroll to position [55, 0]
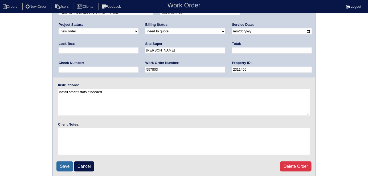
click at [61, 165] on input "Save" at bounding box center [64, 167] width 16 height 10
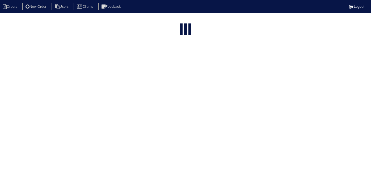
select select "15"
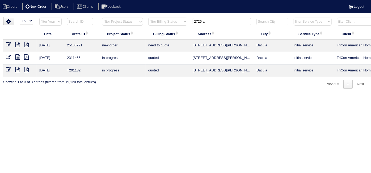
drag, startPoint x: 209, startPoint y: 20, endPoint x: 52, endPoint y: 5, distance: 158.3
click at [52, 17] on body "Orders New Order Users Clients Feedback Logout Orders New Order Users Clients M…" at bounding box center [185, 52] width 371 height 71
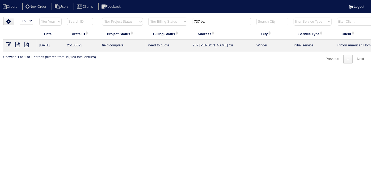
type input "737 ba"
click at [6, 46] on icon at bounding box center [8, 44] width 5 height 5
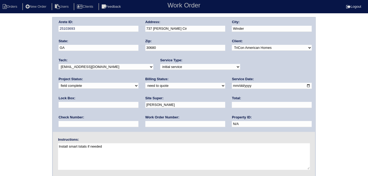
click at [145, 122] on input "text" at bounding box center [185, 124] width 80 height 6
type input "557811"
click at [11, 101] on div "Arete ID: 25103693 Address: 737 Baskins Cir City: Winder State: GA Zip: 30680 C…" at bounding box center [184, 124] width 368 height 215
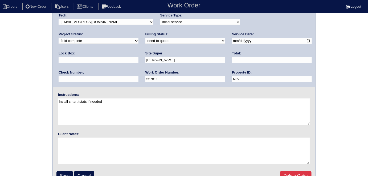
scroll to position [55, 0]
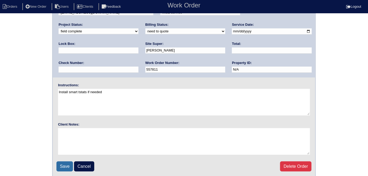
click at [64, 168] on input "Save" at bounding box center [64, 167] width 16 height 10
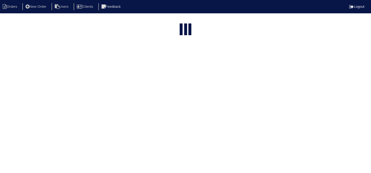
select select "15"
type input "737 ba"
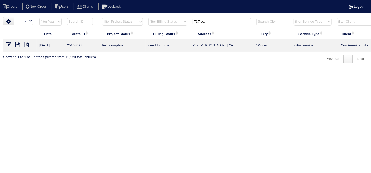
drag, startPoint x: 219, startPoint y: 21, endPoint x: 183, endPoint y: 22, distance: 36.7
click at [183, 22] on tr "filter Year -- Any Year -- 2025 2024 2023 2022 2021 2020 2019 filter Project St…" at bounding box center [233, 22] width 461 height 11
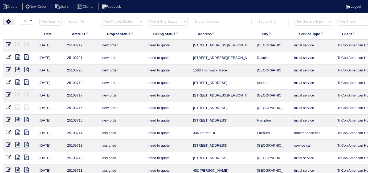
click at [203, 22] on input "text" at bounding box center [222, 21] width 59 height 7
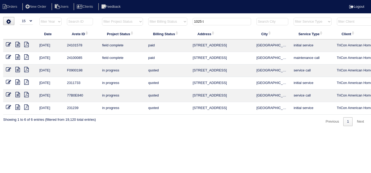
type input "1025 t"
click at [18, 44] on icon at bounding box center [17, 44] width 5 height 5
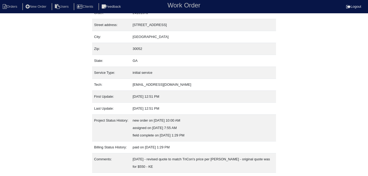
scroll to position [35, 0]
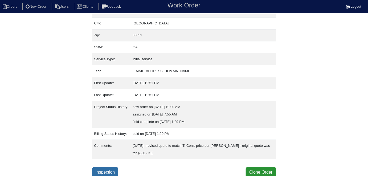
click at [114, 173] on link "Inspection" at bounding box center [105, 173] width 26 height 10
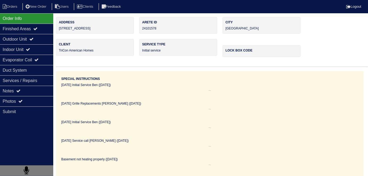
click at [28, 42] on div "Outdoor Unit" at bounding box center [26, 39] width 53 height 10
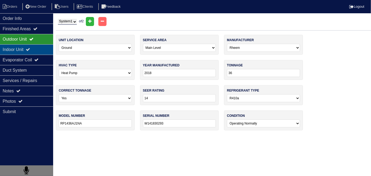
click at [26, 48] on div "Indoor Unit" at bounding box center [26, 49] width 53 height 10
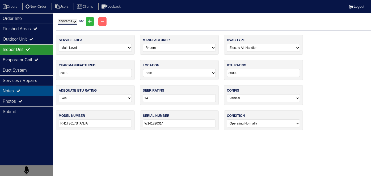
click at [23, 89] on div "Notes" at bounding box center [26, 91] width 53 height 10
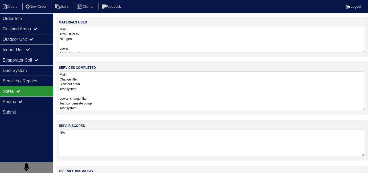
click at [147, 90] on textarea "Main: Change filter Blow out drain Test system Lower: change filter Test conden…" at bounding box center [212, 90] width 306 height 39
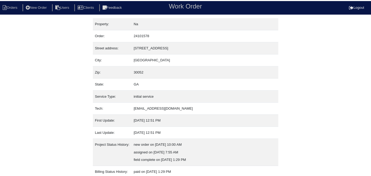
scroll to position [35, 0]
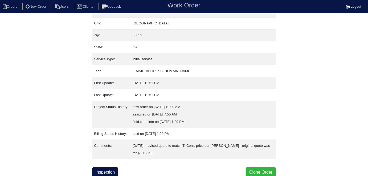
click at [249, 170] on button "Clone Order" at bounding box center [261, 173] width 30 height 10
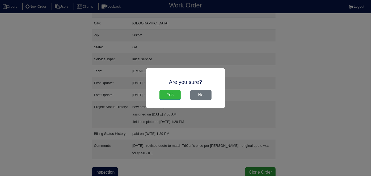
click at [167, 97] on input "Yes" at bounding box center [170, 95] width 21 height 10
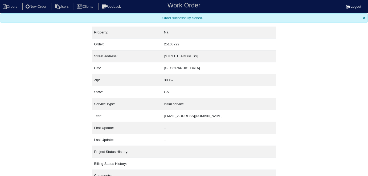
click at [15, 5] on li "Orders" at bounding box center [11, 6] width 22 height 7
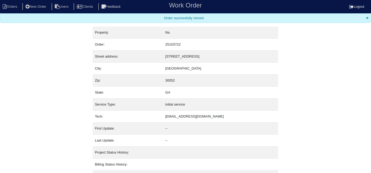
select select "15"
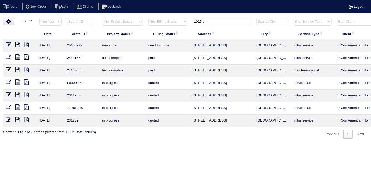
click at [7, 42] on icon at bounding box center [8, 44] width 5 height 5
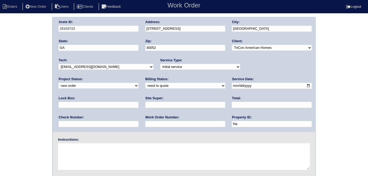
click at [138, 102] on input "text" at bounding box center [99, 105] width 80 height 6
type input "9470"
click at [145, 106] on input "text" at bounding box center [185, 105] width 80 height 6
type input "Yago Battles"
click at [145, 123] on input "text" at bounding box center [185, 124] width 80 height 6
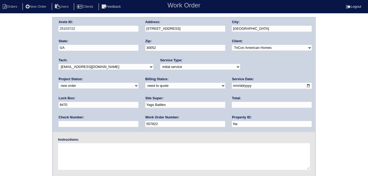
type input "557822"
click at [77, 158] on textarea at bounding box center [184, 157] width 252 height 27
type textarea "Install smart tstats if needed"
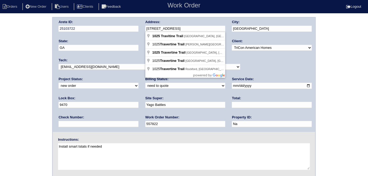
drag, startPoint x: 165, startPoint y: 28, endPoint x: 139, endPoint y: 28, distance: 26.1
click at [139, 28] on div "Arete ID: 25103722 Address: 1025 Travitine Trail City: Loganville State: GA Zip…" at bounding box center [184, 75] width 262 height 115
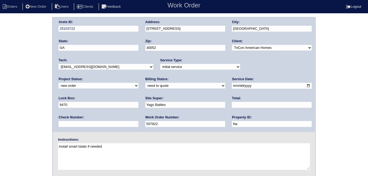
click at [15, 115] on div "Arete ID: 25103722 Address: 1025 Travitine Trail City: Loganville State: GA Zip…" at bounding box center [184, 124] width 368 height 215
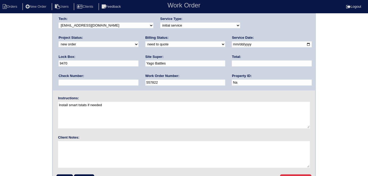
scroll to position [55, 0]
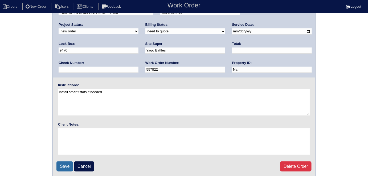
click at [68, 166] on input "Save" at bounding box center [64, 167] width 16 height 10
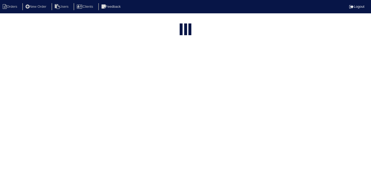
select select "15"
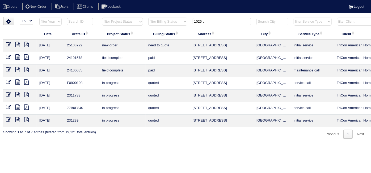
drag, startPoint x: 204, startPoint y: 20, endPoint x: 152, endPoint y: 11, distance: 52.9
click at [166, 19] on tr "filter Year -- Any Year -- 2025 2024 2023 2022 2021 2020 2019 filter Project St…" at bounding box center [233, 22] width 461 height 11
drag, startPoint x: 212, startPoint y: 24, endPoint x: 0, endPoint y: 4, distance: 213.3
click at [9, 17] on body "Orders New Order Users Clients Feedback Logout Orders New Order Users Clients M…" at bounding box center [185, 77] width 371 height 121
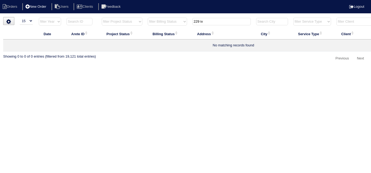
type input "229 iv"
click at [49, 5] on li "New Order" at bounding box center [36, 6] width 28 height 7
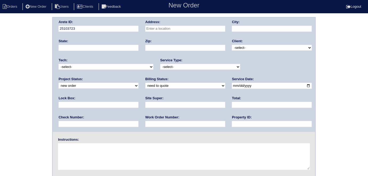
click at [181, 31] on input "text" at bounding box center [185, 29] width 80 height 6
type input "[STREET_ADDRESS]"
type input "[GEOGRAPHIC_DATA]"
type input "GA"
type input "30052"
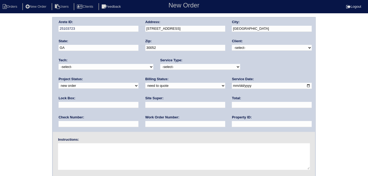
drag, startPoint x: 254, startPoint y: 46, endPoint x: 251, endPoint y: 48, distance: 3.4
click at [253, 46] on select "-select- TriCon American Homes American Homes 4 Rent First Key Homes Zillow The…" at bounding box center [272, 48] width 80 height 6
select select "1"
click at [232, 45] on select "-select- TriCon American Homes American Homes 4 Rent First Key Homes Zillow The…" at bounding box center [272, 48] width 80 height 6
click at [181, 68] on select "-select- initial service basic service maintenance call replacement scope servi…" at bounding box center [200, 67] width 80 height 6
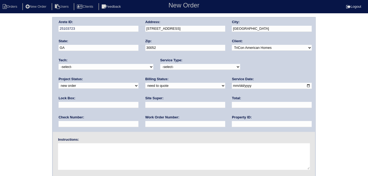
select select "initial service"
click at [160, 64] on select "-select- initial service basic service maintenance call replacement scope servi…" at bounding box center [200, 67] width 80 height 6
drag, startPoint x: 224, startPoint y: 86, endPoint x: 219, endPoint y: 86, distance: 4.8
click at [232, 86] on input "date" at bounding box center [272, 86] width 80 height 6
drag, startPoint x: 221, startPoint y: 86, endPoint x: 217, endPoint y: 85, distance: 4.1
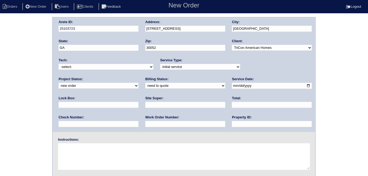
click at [232, 86] on input "date" at bounding box center [272, 86] width 80 height 6
click at [232, 85] on input "2025-10-08" at bounding box center [272, 86] width 80 height 6
type input "[DATE]"
drag, startPoint x: 180, startPoint y: 125, endPoint x: 179, endPoint y: 122, distance: 3.0
click at [232, 125] on input "text" at bounding box center [272, 124] width 80 height 6
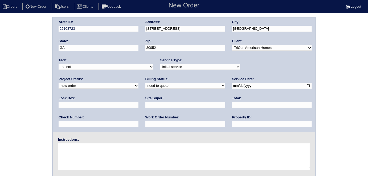
type input "N/A"
click at [145, 123] on input "text" at bounding box center [185, 124] width 80 height 6
type input "557827"
click at [138, 96] on div "Lock Box:" at bounding box center [99, 103] width 80 height 15
drag, startPoint x: 245, startPoint y: 87, endPoint x: 255, endPoint y: 92, distance: 10.6
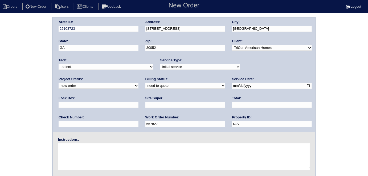
click at [138, 102] on input "text" at bounding box center [99, 105] width 80 height 6
type input "9470"
click at [145, 105] on input "text" at bounding box center [185, 105] width 80 height 6
type input "Yago Battles"
drag, startPoint x: 96, startPoint y: 155, endPoint x: 61, endPoint y: 8, distance: 151.0
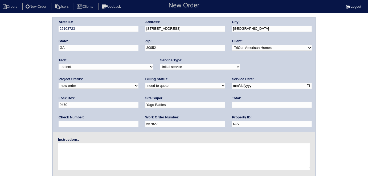
click at [95, 154] on textarea at bounding box center [184, 157] width 252 height 27
click at [108, 154] on textarea at bounding box center [184, 157] width 252 height 27
type textarea "Install smart tstats"
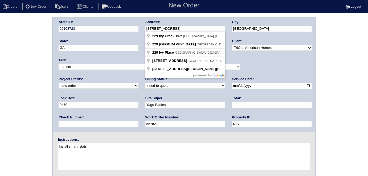
drag, startPoint x: 191, startPoint y: 30, endPoint x: 142, endPoint y: 27, distance: 49.5
click at [142, 27] on div "Arete ID: 25103723 Address: 229 Ivy Creek Dr City: Loganville State: GA Zip: 30…" at bounding box center [184, 75] width 262 height 115
drag, startPoint x: 0, startPoint y: 108, endPoint x: 6, endPoint y: 124, distance: 17.2
click at [0, 108] on div "Arete ID: 25103723 Address: 229 Ivy Creek Dr City: Loganville State: GA Zip: 30…" at bounding box center [184, 124] width 368 height 215
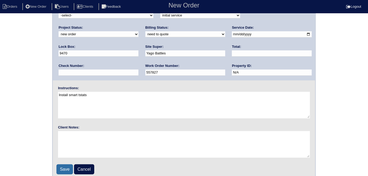
scroll to position [55, 0]
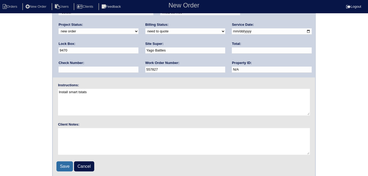
click at [59, 167] on input "Save" at bounding box center [64, 167] width 16 height 10
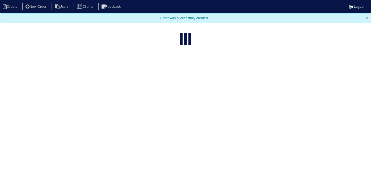
select select "15"
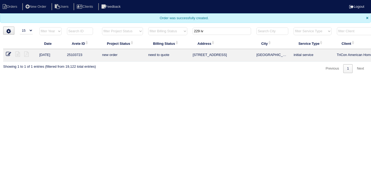
drag, startPoint x: 216, startPoint y: 31, endPoint x: 0, endPoint y: 35, distance: 216.4
click at [23, 27] on div "▼ 10 15 25 50 200 500 Search: Date Arete ID Project Status Billing Status Addre…" at bounding box center [185, 50] width 365 height 46
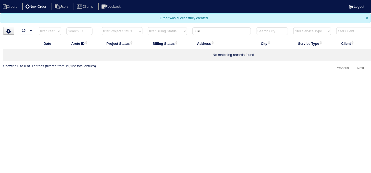
type input "6070"
click at [262, 78] on html "Orders New Order Users Clients Feedback Logout Orders New Order Users Clients M…" at bounding box center [185, 39] width 371 height 78
click at [47, 4] on li "New Order" at bounding box center [36, 6] width 28 height 7
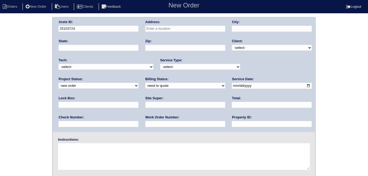
click at [178, 31] on input "text" at bounding box center [185, 29] width 80 height 6
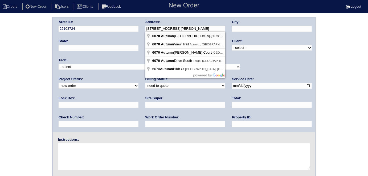
type input "[STREET_ADDRESS][PERSON_NAME]"
type input "Fairburn"
type input "GA"
type input "30213"
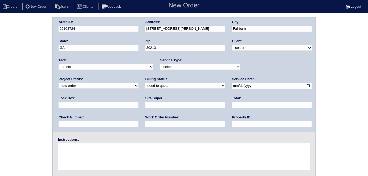
drag, startPoint x: 267, startPoint y: 47, endPoint x: 264, endPoint y: 48, distance: 3.0
click at [267, 47] on select "-select- TriCon American Homes American Homes 4 Rent First Key Homes Zillow The…" at bounding box center [272, 48] width 80 height 6
select select "1"
click at [232, 45] on select "-select- TriCon American Homes American Homes 4 Rent First Key Homes Zillow The…" at bounding box center [272, 48] width 80 height 6
click at [176, 65] on select "-select- initial service basic service maintenance call replacement scope servi…" at bounding box center [200, 67] width 80 height 6
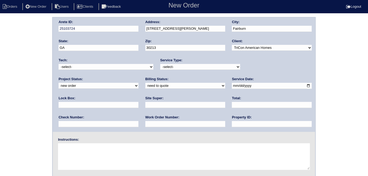
select select "initial service"
click at [160, 64] on select "-select- initial service basic service maintenance call replacement scope servi…" at bounding box center [200, 67] width 80 height 6
click at [145, 123] on input "text" at bounding box center [185, 124] width 80 height 6
type input "557834"
click at [232, 84] on input "date" at bounding box center [272, 86] width 80 height 6
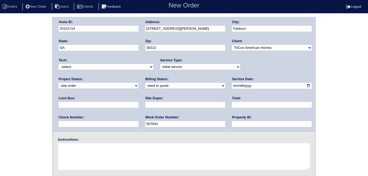
type input "[DATE]"
drag, startPoint x: 171, startPoint y: 125, endPoint x: 171, endPoint y: 121, distance: 3.5
click at [232, 124] on input "text" at bounding box center [272, 124] width 80 height 6
type input "N/A"
click at [138, 102] on input "text" at bounding box center [99, 105] width 80 height 6
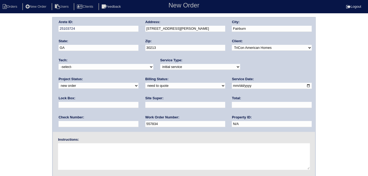
type input "9470"
click at [145, 103] on input "text" at bounding box center [185, 105] width 80 height 6
type input "Ackeem Cadet"
drag, startPoint x: 84, startPoint y: 159, endPoint x: 84, endPoint y: 147, distance: 12.8
click at [84, 159] on textarea at bounding box center [184, 157] width 252 height 27
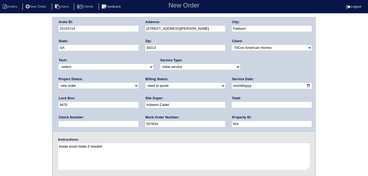
type textarea "Install smart tstats if needed"
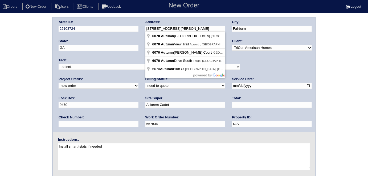
drag, startPoint x: 193, startPoint y: 28, endPoint x: 68, endPoint y: 32, distance: 125.4
click at [68, 32] on div "Arete ID: 25103724 Address: 6070 Autumn Green Dr City: Fairburn State: GA Zip: …" at bounding box center [184, 75] width 262 height 115
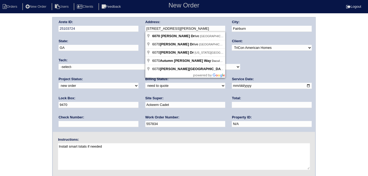
click at [25, 117] on div "Arete ID: 25103724 Address: 6070 Autumn Green Dr City: Fairburn State: GA Zip: …" at bounding box center [184, 124] width 368 height 215
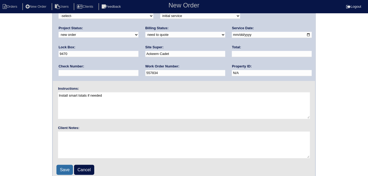
scroll to position [55, 0]
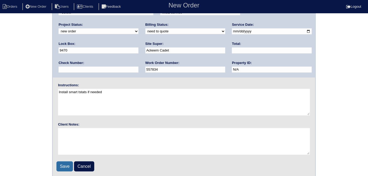
click at [65, 167] on input "Save" at bounding box center [64, 167] width 16 height 10
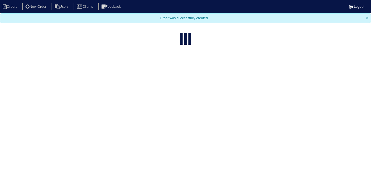
select select "15"
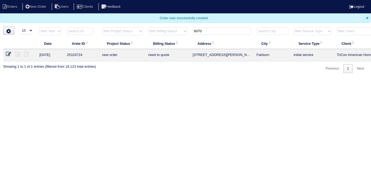
drag, startPoint x: 207, startPoint y: 31, endPoint x: 151, endPoint y: 24, distance: 56.2
click at [168, 27] on tr "filter Year -- Any Year -- 2025 2024 2023 2022 2021 2020 2019 filter Project St…" at bounding box center [233, 32] width 461 height 11
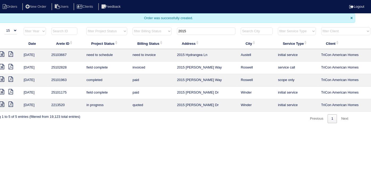
scroll to position [0, 93]
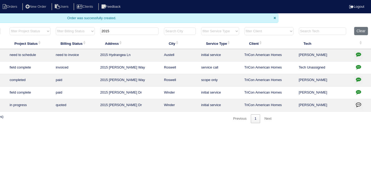
click at [358, 60] on td at bounding box center [362, 55] width 20 height 13
click at [358, 56] on icon "button" at bounding box center [358, 54] width 5 height 5
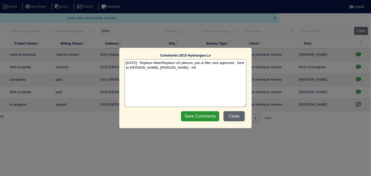
click at [234, 118] on button "Close" at bounding box center [234, 117] width 21 height 10
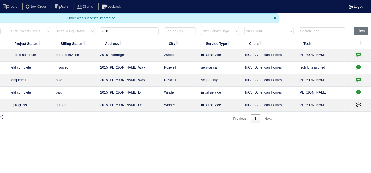
drag, startPoint x: 133, startPoint y: 31, endPoint x: 33, endPoint y: 26, distance: 100.2
click at [33, 27] on tr "filter Year -- Any Year -- 2025 2024 2023 2022 2021 2020 2019 filter Project St…" at bounding box center [141, 32] width 461 height 11
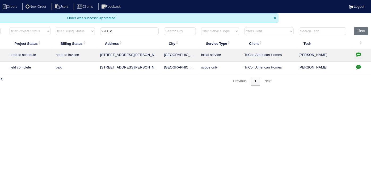
click at [357, 52] on icon "button" at bounding box center [358, 54] width 5 height 5
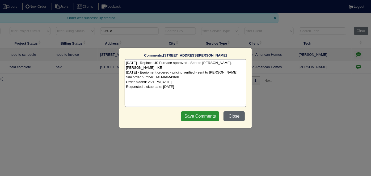
click at [235, 116] on button "Close" at bounding box center [234, 117] width 21 height 10
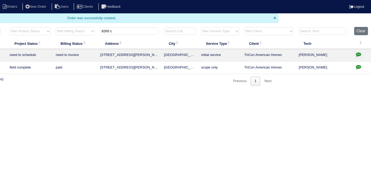
drag, startPoint x: 141, startPoint y: 32, endPoint x: 0, endPoint y: 16, distance: 142.2
click at [31, 20] on body "Orders New Order Users Clients Feedback Logout Orders New Order Users Clients M…" at bounding box center [92, 42] width 371 height 85
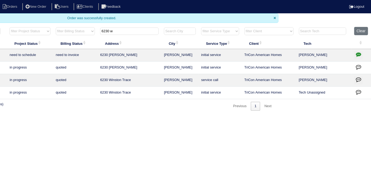
type input "6230 w"
click at [357, 53] on icon "button" at bounding box center [358, 54] width 5 height 5
type textarea "[DATE] - Replace Furnace approved - Sent to [PERSON_NAME], [PERSON_NAME] - KE […"
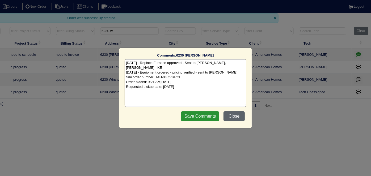
click at [232, 116] on button "Close" at bounding box center [234, 117] width 21 height 10
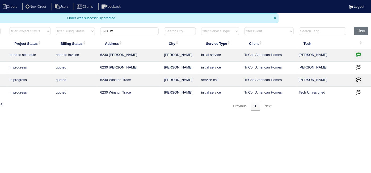
drag, startPoint x: 126, startPoint y: 33, endPoint x: 30, endPoint y: 26, distance: 96.6
click at [43, 27] on tr "filter Year -- Any Year -- 2025 2024 2023 2022 2021 2020 2019 filter Project St…" at bounding box center [141, 32] width 461 height 11
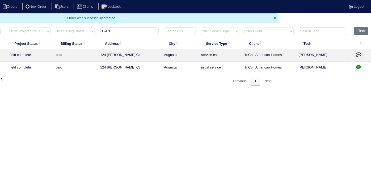
type input "124 s"
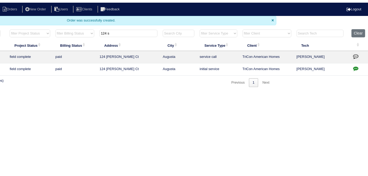
scroll to position [0, 0]
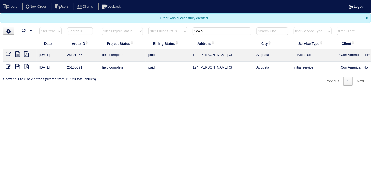
click at [36, 10] on nav "Orders New Order Users Clients Feedback Logout" at bounding box center [185, 6] width 371 height 13
click at [37, 6] on li "New Order" at bounding box center [36, 6] width 28 height 7
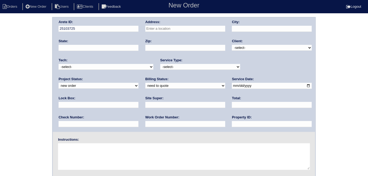
click at [152, 29] on input "text" at bounding box center [185, 29] width 80 height 6
type input "124 Swinton Pond Rd"
type input "Grovetown"
type input "GA"
type input "30813"
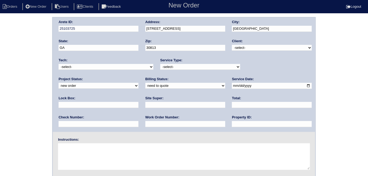
click at [247, 51] on div "Client: -select- TriCon American Homes American Homes 4 Rent First Key Homes Zi…" at bounding box center [272, 46] width 80 height 15
click at [247, 49] on select "-select- TriCon American Homes American Homes 4 Rent First Key Homes Zillow The…" at bounding box center [272, 48] width 80 height 6
select select "1"
click at [232, 45] on select "-select- TriCon American Homes American Homes 4 Rent First Key Homes Zillow The…" at bounding box center [272, 48] width 80 height 6
click at [177, 70] on div "Service Type: -select- initial service basic service maintenance call replaceme…" at bounding box center [200, 65] width 80 height 15
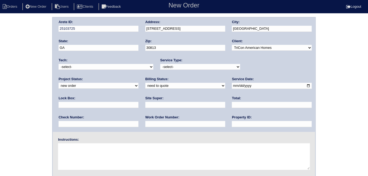
click at [166, 68] on select "-select- initial service basic service maintenance call replacement scope servi…" at bounding box center [200, 67] width 80 height 6
select select "initial service"
click at [160, 64] on select "-select- initial service basic service maintenance call replacement scope servi…" at bounding box center [200, 67] width 80 height 6
click at [138, 102] on input "text" at bounding box center [99, 105] width 80 height 6
type input "0824"
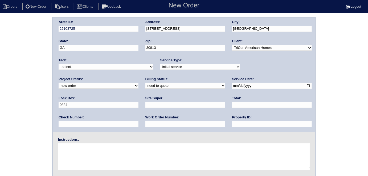
click at [232, 87] on input "date" at bounding box center [272, 86] width 80 height 6
type input "2025-10-09"
click at [232, 124] on input "text" at bounding box center [272, 124] width 80 height 6
type input "N/A"
click at [145, 105] on input "text" at bounding box center [185, 105] width 80 height 6
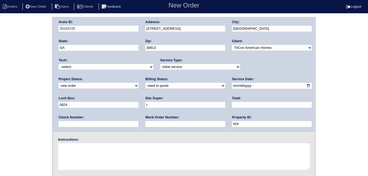
type input "Troy White"
click at [145, 125] on input "text" at bounding box center [185, 124] width 80 height 6
type input "557895"
click at [76, 159] on textarea at bounding box center [184, 157] width 252 height 27
type textarea "Install smart tstats if needed"
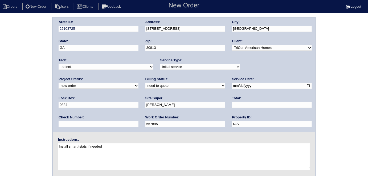
drag, startPoint x: 196, startPoint y: 25, endPoint x: 152, endPoint y: 27, distance: 43.7
click at [147, 26] on div "Address: 124 Swinton Pond Rd" at bounding box center [185, 27] width 80 height 15
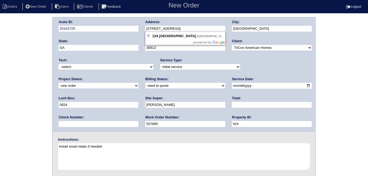
click at [133, 27] on div "Arete ID: 25103725 Address: 124 Swinton Pond Rd City: Grovetown State: GA Zip: …" at bounding box center [184, 75] width 262 height 115
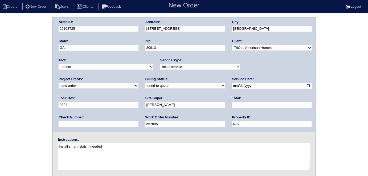
click at [0, 103] on div "Arete ID: 25103725 Address: 124 Swinton Pond Rd City: Grovetown State: GA Zip: …" at bounding box center [184, 124] width 368 height 215
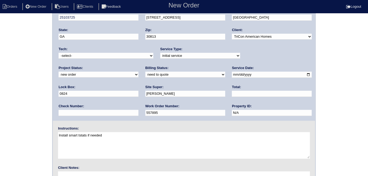
scroll to position [55, 0]
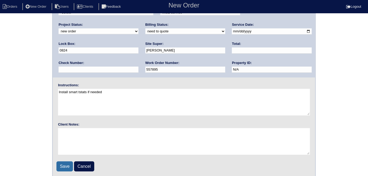
click at [59, 164] on input "Save" at bounding box center [64, 167] width 16 height 10
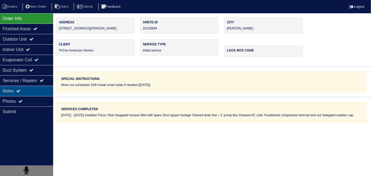
click at [17, 94] on div "Notes" at bounding box center [26, 91] width 53 height 10
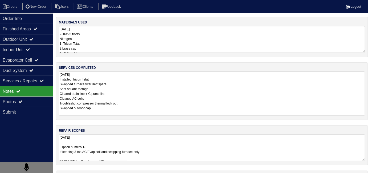
click at [162, 94] on textarea "[DATE] Installed Tricon Tstat Swapped furnace filter+left spare Shot square foo…" at bounding box center [212, 93] width 306 height 44
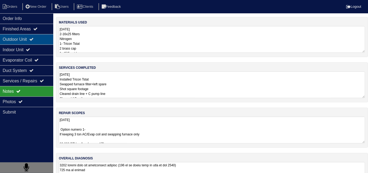
click at [33, 34] on div "Outdoor Unit" at bounding box center [26, 39] width 53 height 10
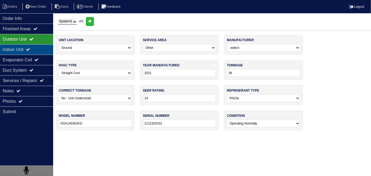
click at [28, 46] on div "Indoor Unit" at bounding box center [26, 49] width 53 height 10
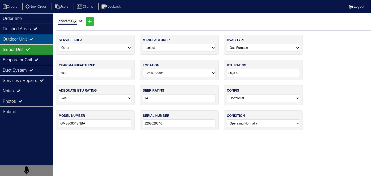
click at [29, 39] on div "Outdoor Unit" at bounding box center [26, 39] width 53 height 10
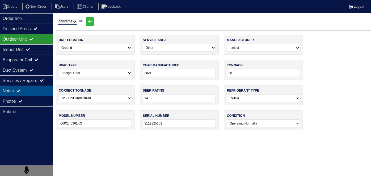
click at [28, 95] on div "Notes" at bounding box center [26, 91] width 53 height 10
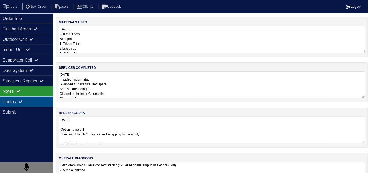
click at [30, 100] on div "Photos" at bounding box center [26, 101] width 53 height 10
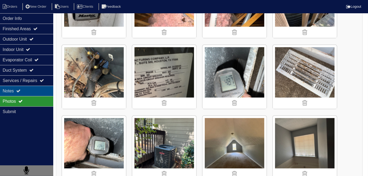
click at [35, 90] on div "Notes" at bounding box center [26, 91] width 53 height 10
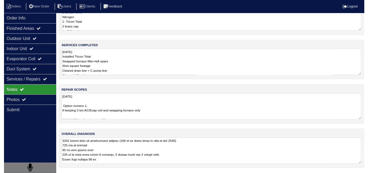
scroll to position [24, 0]
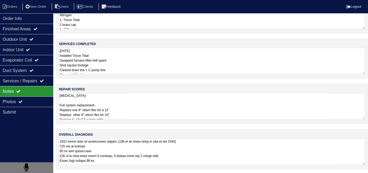
click at [173, 103] on textarea "[DATE] Option numero 1- If keeping 3 ton AC/Evap coil and swapping furnace only…" at bounding box center [212, 106] width 306 height 27
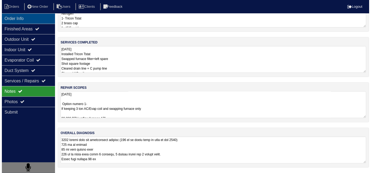
scroll to position [0, 0]
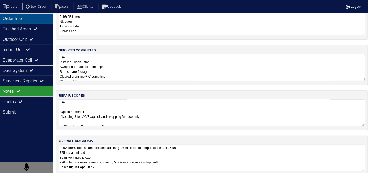
click at [30, 21] on div "Order Info" at bounding box center [26, 18] width 53 height 10
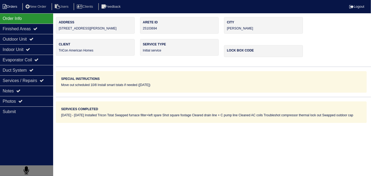
click at [8, 7] on li "Orders" at bounding box center [11, 6] width 22 height 7
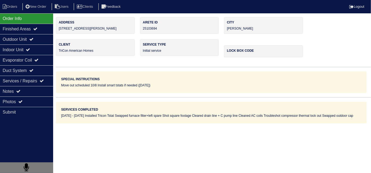
select select "15"
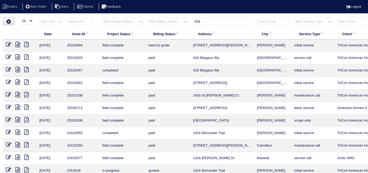
drag, startPoint x: 217, startPoint y: 23, endPoint x: 156, endPoint y: 21, distance: 60.7
click at [160, 21] on tr "filter Year -- Any Year -- 2025 2024 2023 2022 2021 2020 2019 filter Project St…" at bounding box center [233, 22] width 461 height 11
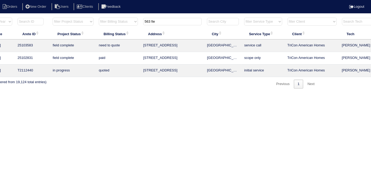
scroll to position [0, 93]
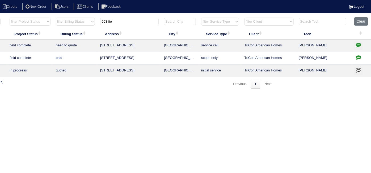
type input "563 fie"
click at [358, 57] on icon "button" at bounding box center [358, 57] width 5 height 5
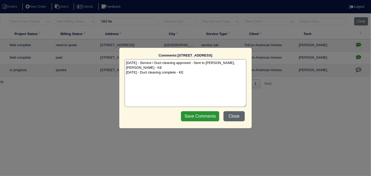
click at [230, 117] on button "Close" at bounding box center [234, 117] width 21 height 10
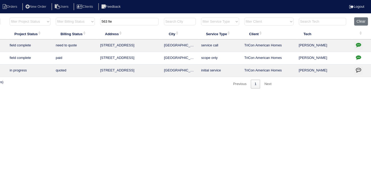
click at [358, 44] on icon "button" at bounding box center [358, 44] width 5 height 5
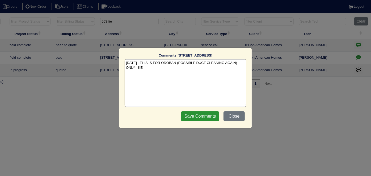
click at [170, 68] on textarea "9/29/25 - THIS IS FOR ODOBAN (POSSIBLE DUCT CLEANING AGAIN) ONLY - KE" at bounding box center [186, 83] width 122 height 48
click at [184, 118] on input "Save Comments" at bounding box center [200, 117] width 38 height 10
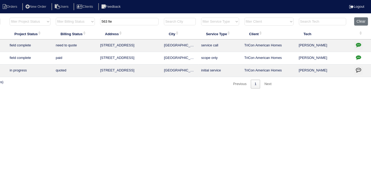
drag, startPoint x: 112, startPoint y: 173, endPoint x: 163, endPoint y: 174, distance: 50.8
click at [163, 94] on html "Orders New Order Users Clients Feedback Logout Orders New Order Users Clients M…" at bounding box center [92, 47] width 371 height 94
click at [270, 94] on html "Orders New Order Users Clients Feedback Logout Orders New Order Users Clients M…" at bounding box center [92, 47] width 371 height 94
click at [355, 57] on button "button" at bounding box center [359, 58] width 9 height 8
type textarea "8/11/25 - Service / Duct cleaning approved - Sent to Dan, Payton - KE 9/5/25 - …"
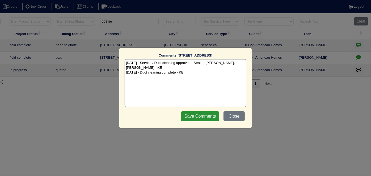
click at [197, 76] on textarea "8/11/25 - Service / Duct cleaning approved - Sent to Dan, Payton - KE 9/5/25 - …" at bounding box center [186, 83] width 122 height 48
click at [226, 114] on button "Close" at bounding box center [234, 117] width 21 height 10
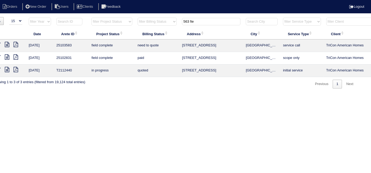
scroll to position [0, 0]
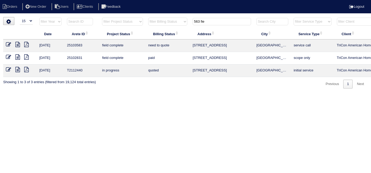
click at [9, 42] on icon at bounding box center [8, 44] width 5 height 5
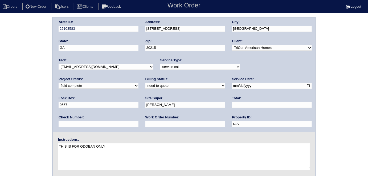
click at [145, 123] on input "text" at bounding box center [185, 124] width 80 height 6
type input "552805"
click at [232, 104] on input "text" at bounding box center [272, 105] width 80 height 6
type input "225.00"
click at [145, 85] on select "need to quote quoted need to invoice invoiced paid warranty purchase order need…" at bounding box center [185, 86] width 80 height 6
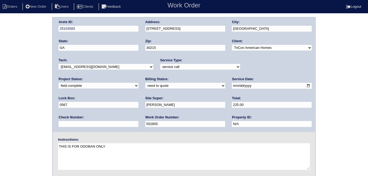
select select "quoted"
click at [145, 83] on select "need to quote quoted need to invoice invoiced paid warranty purchase order need…" at bounding box center [185, 86] width 80 height 6
click at [31, 105] on div "Arete ID: 25103583 Address: [STREET_ADDRESS] City: [GEOGRAPHIC_DATA] State: [GE…" at bounding box center [184, 124] width 368 height 215
click at [0, 124] on div "Arete ID: 25103583 Address: [STREET_ADDRESS] City: [GEOGRAPHIC_DATA] State: [GE…" at bounding box center [184, 124] width 368 height 215
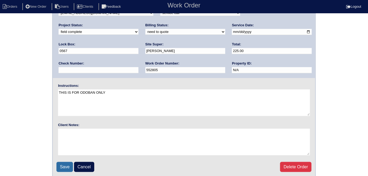
scroll to position [55, 0]
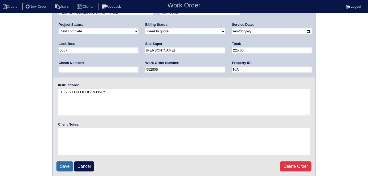
click at [59, 169] on input "Save" at bounding box center [64, 167] width 16 height 10
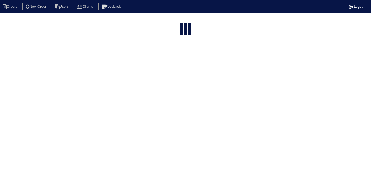
select select "15"
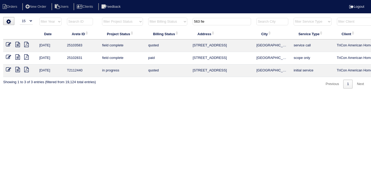
click at [144, 17] on div "▼ 10 15 25 50 200 500 Search: Date Arete ID Project Status Billing Status Addre…" at bounding box center [185, 52] width 365 height 71
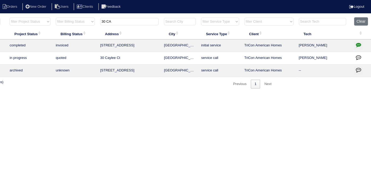
type input "30 CA"
click at [357, 45] on icon "button" at bounding box center [358, 44] width 5 height 5
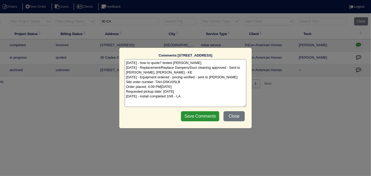
click at [191, 95] on textarea "10/3/25 - how to quote? texted Payton - rk 10/3/25 - Replacement/Replace Damper…" at bounding box center [186, 83] width 122 height 48
type textarea "10/3/25 - how to quote? texted Payton - rk 10/3/25 - Replacement/Replace Damper…"
click at [204, 122] on div "Save Comments Close" at bounding box center [213, 116] width 67 height 13
drag, startPoint x: 204, startPoint y: 122, endPoint x: 205, endPoint y: 116, distance: 6.2
click at [204, 121] on div "Save Comments Close" at bounding box center [213, 116] width 67 height 13
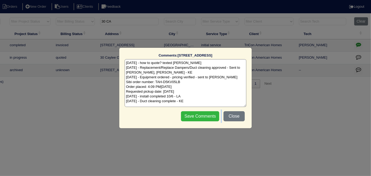
click at [205, 116] on input "Save Comments" at bounding box center [200, 117] width 38 height 10
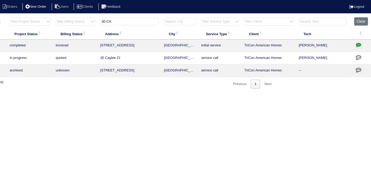
drag, startPoint x: 145, startPoint y: 23, endPoint x: 0, endPoint y: 0, distance: 146.6
click at [4, 17] on body "Orders New Order Users Clients Feedback Logout Orders New Order Users Clients M…" at bounding box center [92, 52] width 371 height 71
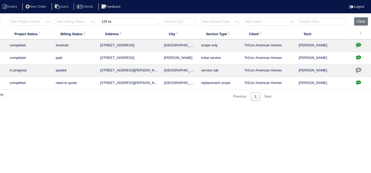
type input "125 ta"
click at [358, 44] on icon "button" at bounding box center [358, 44] width 5 height 5
type textarea "9/19/25 - Replace AC & Coil x 2 approved - Sent to Dan, Payton, Reeca - KE 9/23…"
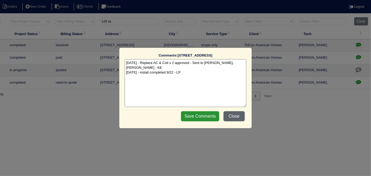
click at [238, 119] on button "Close" at bounding box center [234, 117] width 21 height 10
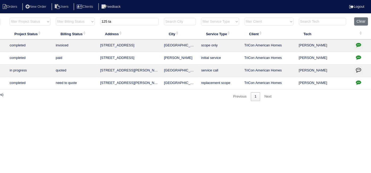
scroll to position [0, 68]
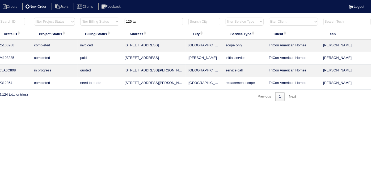
click at [36, 6] on li "New Order" at bounding box center [36, 6] width 28 height 7
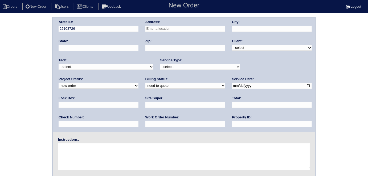
click at [166, 28] on input "text" at bounding box center [185, 29] width 80 height 6
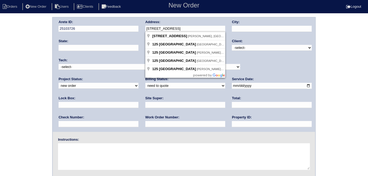
click at [122, 29] on div "Arete ID: 25103726 Address: 125 tanglewood drive City: State: Zip: Client: -sel…" at bounding box center [184, 75] width 262 height 115
paste input "Tanglewood Dr"
type input "[STREET_ADDRESS]"
type input "[GEOGRAPHIC_DATA]"
type input "GA"
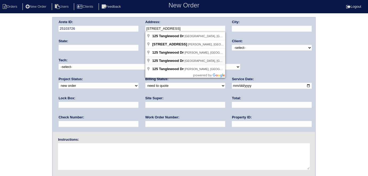
type input "30214"
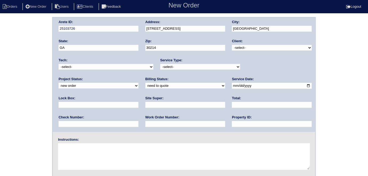
click at [251, 49] on select "-select- TriCon American Homes American Homes 4 Rent First Key Homes Zillow The…" at bounding box center [272, 48] width 80 height 6
select select "1"
click at [232, 45] on select "-select- TriCon American Homes American Homes 4 Rent First Key Homes Zillow The…" at bounding box center [272, 48] width 80 height 6
click at [172, 67] on select "-select- initial service basic service maintenance call replacement scope servi…" at bounding box center [200, 67] width 80 height 6
select select "service call"
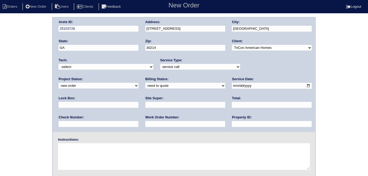
click at [160, 64] on select "-select- initial service basic service maintenance call replacement scope servi…" at bounding box center [200, 67] width 80 height 6
click at [232, 86] on input "date" at bounding box center [272, 86] width 80 height 6
type input "2025-10-09"
click at [145, 108] on input "text" at bounding box center [185, 105] width 80 height 6
type input "Trevonte Jones"
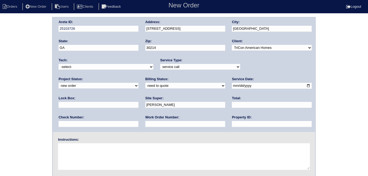
click at [232, 123] on input "text" at bounding box center [272, 124] width 80 height 6
type input "N/A"
click at [138, 102] on input "text" at bounding box center [99, 105] width 80 height 6
type input "9310"
click at [84, 153] on textarea at bounding box center [184, 157] width 252 height 27
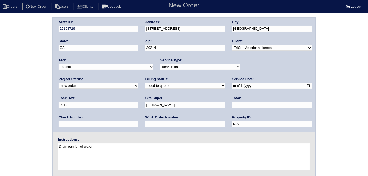
type textarea "Drain pan full of water"
click at [10, 28] on div "Arete ID: 25103726 Address: 125 Tanglewood Dr City: Fayetteville State: GA Zip:…" at bounding box center [184, 124] width 368 height 215
click at [9, 55] on div "Arete ID: 25103726 Address: 125 Tanglewood Dr City: Fayetteville State: GA Zip:…" at bounding box center [184, 124] width 368 height 215
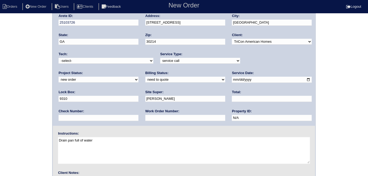
scroll to position [55, 0]
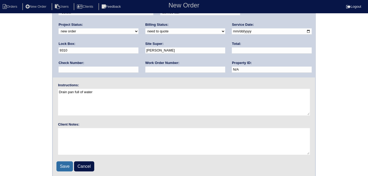
click at [63, 162] on input "Save" at bounding box center [64, 167] width 16 height 10
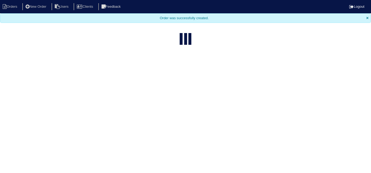
select select "15"
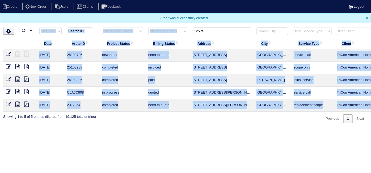
click at [212, 27] on div "▼ 10 15 25 50 200 500 Search: Date Arete ID Project Status Billing Status Addre…" at bounding box center [185, 75] width 365 height 96
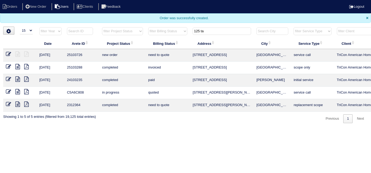
drag, startPoint x: 212, startPoint y: 31, endPoint x: 61, endPoint y: 8, distance: 152.8
click at [117, 17] on body "Orders New Order Users Clients Feedback Logout Orders New Order Users Clients M…" at bounding box center [185, 61] width 371 height 123
type input "709 f"
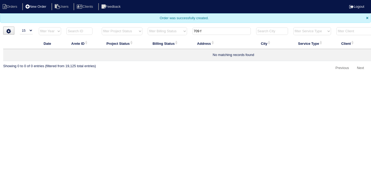
click at [40, 7] on li "New Order" at bounding box center [36, 6] width 28 height 7
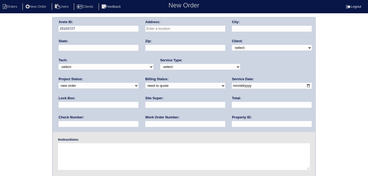
click at [197, 30] on input "text" at bounding box center [185, 29] width 80 height 6
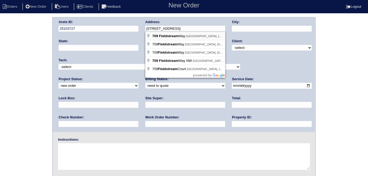
type input "709 Fieldstream Way"
type input "[GEOGRAPHIC_DATA]"
type input "GA"
type input "30281"
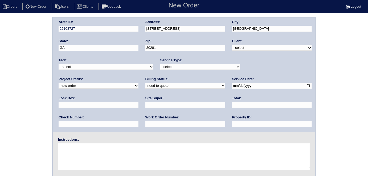
click at [241, 47] on select "-select- TriCon American Homes American Homes 4 Rent First Key Homes Zillow The…" at bounding box center [272, 48] width 80 height 6
select select "1"
click at [232, 45] on select "-select- TriCon American Homes American Homes 4 Rent First Key Homes Zillow The…" at bounding box center [272, 48] width 80 height 6
click at [182, 67] on select "-select- initial service basic service maintenance call replacement scope servi…" at bounding box center [200, 67] width 80 height 6
select select "maintenance call"
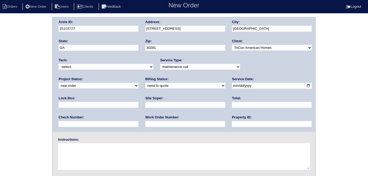
click at [160, 64] on select "-select- initial service basic service maintenance call replacement scope servi…" at bounding box center [200, 67] width 80 height 6
drag, startPoint x: 247, startPoint y: 88, endPoint x: 254, endPoint y: 96, distance: 10.4
click at [138, 102] on input "text" at bounding box center [99, 105] width 80 height 6
type input "N/A"
click at [232, 86] on input "date" at bounding box center [272, 86] width 80 height 6
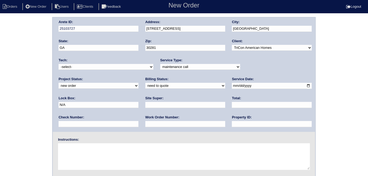
type input "[DATE]"
click at [232, 123] on input "text" at bounding box center [272, 124] width 80 height 6
type input "N/A"
click at [145, 124] on input "text" at bounding box center [185, 124] width 80 height 6
type input "520389"
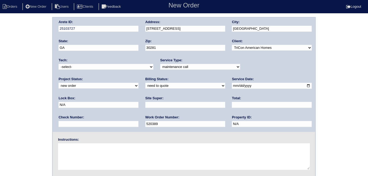
click at [145, 108] on input "text" at bounding box center [185, 105] width 80 height 6
click at [145, 104] on input "text" at bounding box center [185, 105] width 80 height 6
type input "ATL market vendor (Shaista Khan)"
click at [94, 141] on div "Instructions:" at bounding box center [184, 155] width 262 height 34
click at [90, 158] on textarea at bounding box center [184, 157] width 252 height 27
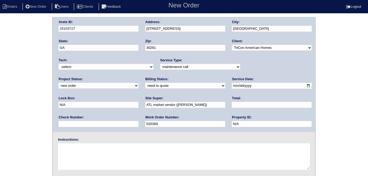
click at [85, 149] on textarea at bounding box center [184, 157] width 252 height 27
type textarea "No cool"
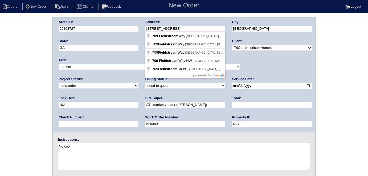
click at [133, 29] on div "Arete ID: 25103727 Address: 709 Fieldstream Way City: Stockbridge State: GA Zip…" at bounding box center [184, 75] width 262 height 115
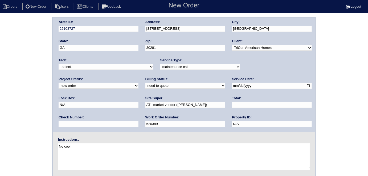
click at [17, 94] on div "Arete ID: 25103727 Address: 709 Fieldstream Way City: Stockbridge State: GA Zip…" at bounding box center [184, 124] width 368 height 215
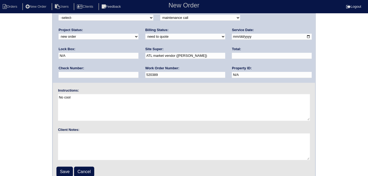
scroll to position [55, 0]
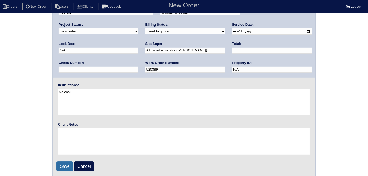
click at [60, 165] on input "Save" at bounding box center [64, 167] width 16 height 10
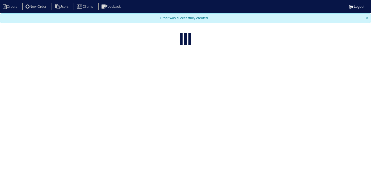
select select "15"
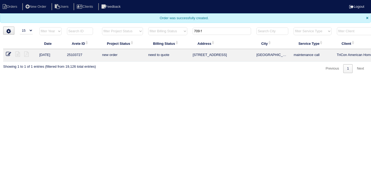
drag, startPoint x: 209, startPoint y: 29, endPoint x: 122, endPoint y: 15, distance: 88.2
click at [139, 20] on body "Orders New Order Users Clients Feedback Logout Orders New Order Users Clients M…" at bounding box center [185, 36] width 371 height 73
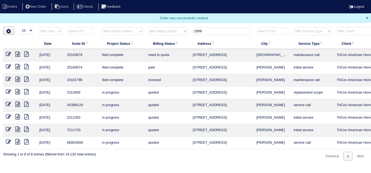
type input "1509"
click at [17, 53] on icon at bounding box center [17, 53] width 5 height 5
click at [10, 53] on icon at bounding box center [8, 53] width 5 height 5
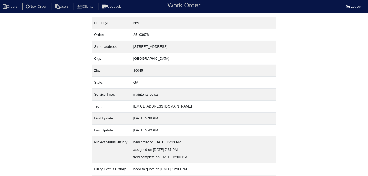
click at [86, 76] on div "Property: N/A Order: 25103678 Street address: 1509 Sir Knights Way City: Lawren…" at bounding box center [184, 119] width 368 height 204
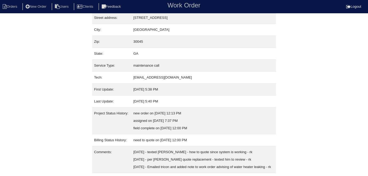
scroll to position [50, 0]
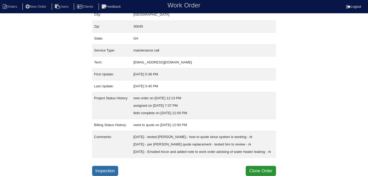
click at [103, 173] on link "Inspection" at bounding box center [105, 171] width 26 height 10
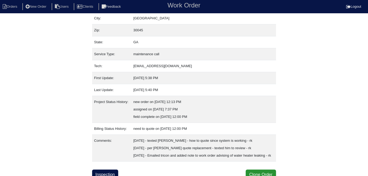
scroll to position [50, 0]
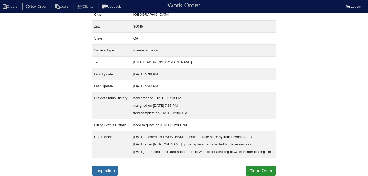
click at [117, 168] on link "Inspection" at bounding box center [105, 171] width 26 height 10
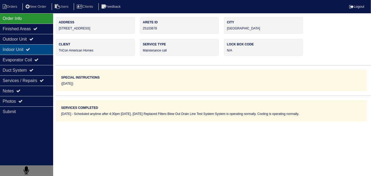
click at [27, 40] on div "Outdoor Unit" at bounding box center [26, 39] width 53 height 10
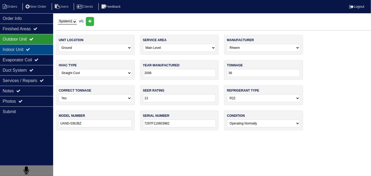
click at [22, 51] on div "Indoor Unit" at bounding box center [26, 49] width 53 height 10
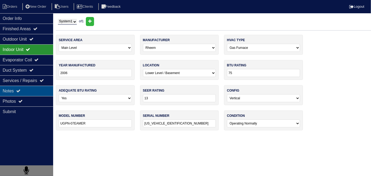
click at [35, 93] on div "Notes" at bounding box center [26, 91] width 53 height 10
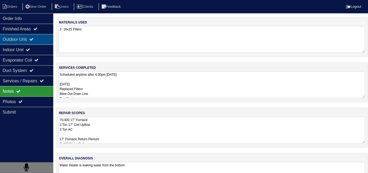
drag, startPoint x: 31, startPoint y: 34, endPoint x: 31, endPoint y: 38, distance: 4.0
click at [31, 35] on div "Outdoor Unit" at bounding box center [26, 39] width 53 height 10
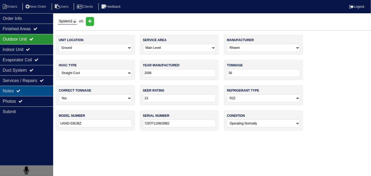
click at [41, 93] on div "Notes" at bounding box center [26, 91] width 53 height 10
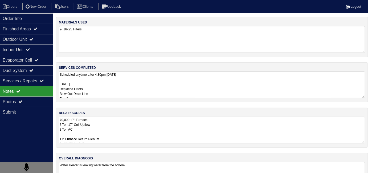
click at [143, 132] on textarea "70,000 17" Furnace 3 Ton 17" Coil Upflow 3 Ton AC 17" Furnace Return Plenum 3- …" at bounding box center [212, 130] width 306 height 27
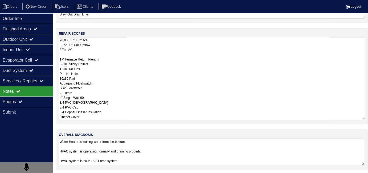
scroll to position [23, 0]
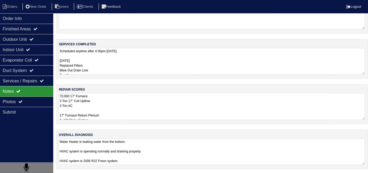
click at [218, 156] on textarea "Water Heater is leaking water from the bottom. HVAC system is operating normall…" at bounding box center [212, 151] width 306 height 26
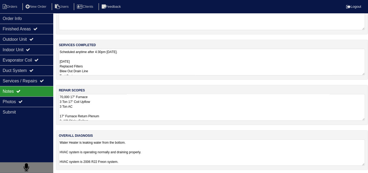
scroll to position [22, 0]
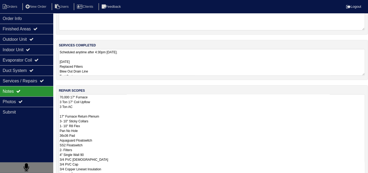
click at [131, 112] on textarea "70,000 17" Furnace 3 Ton 17" Coil Upflow 3 Ton AC 17" Furnace Return Plenum 3- …" at bounding box center [212, 135] width 306 height 82
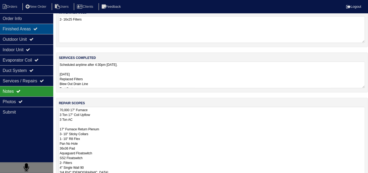
scroll to position [10, 0]
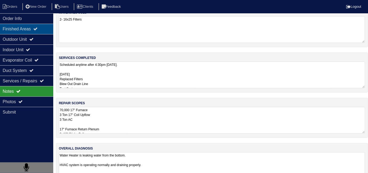
click at [31, 24] on div "Finished Areas" at bounding box center [26, 29] width 53 height 10
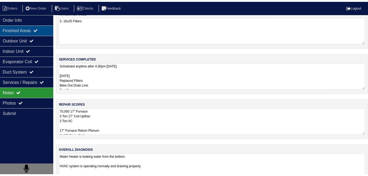
scroll to position [0, 0]
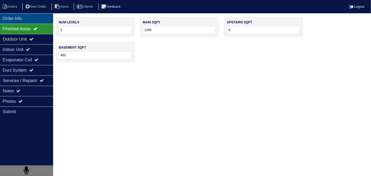
click at [30, 19] on div "Order Info" at bounding box center [26, 18] width 53 height 10
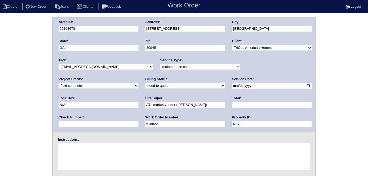
click at [145, 87] on select "need to quote quoted need to invoice invoiced paid warranty purchase order need…" at bounding box center [185, 86] width 80 height 6
select select "quoted"
click at [145, 83] on select "need to quote quoted need to invoice invoiced paid warranty purchase order need…" at bounding box center [185, 86] width 80 height 6
click at [232, 106] on input "text" at bounding box center [272, 105] width 80 height 6
type input "5525.00"
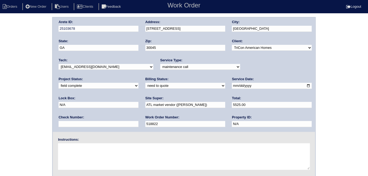
click at [35, 104] on div "Arete ID: 25103678 Address: [STREET_ADDRESS] City: [GEOGRAPHIC_DATA] State: [GE…" at bounding box center [184, 124] width 368 height 215
click at [0, 70] on div "Arete ID: 25103678 Address: [STREET_ADDRESS] City: [GEOGRAPHIC_DATA] State: [GE…" at bounding box center [184, 124] width 368 height 215
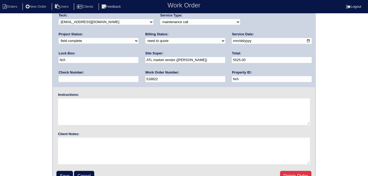
scroll to position [55, 0]
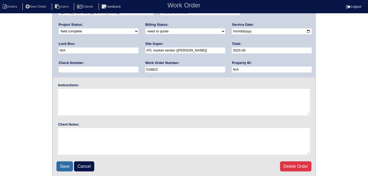
click at [63, 165] on input "Save" at bounding box center [64, 167] width 16 height 10
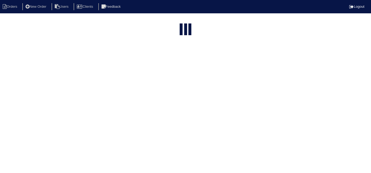
select select "15"
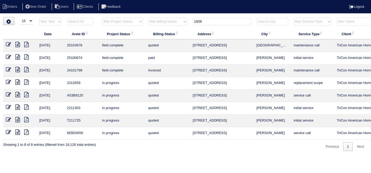
drag, startPoint x: 218, startPoint y: 22, endPoint x: 101, endPoint y: 21, distance: 116.8
click at [129, 21] on tr "filter Year -- Any Year -- 2025 2024 2023 2022 2021 2020 2019 filter Project St…" at bounding box center [233, 22] width 461 height 11
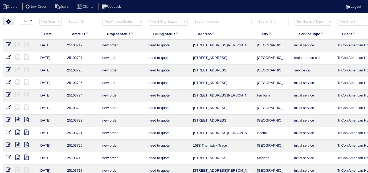
click at [128, 18] on select "filter Project Status -- Any Project Status -- new order assigned in progress f…" at bounding box center [122, 22] width 41 height 8
click at [102, 18] on select "filter Project Status -- Any Project Status -- new order assigned in progress f…" at bounding box center [122, 22] width 41 height 8
select select "field complete"
click at [151, 23] on select "filter Billing Status -- Any Billing Status -- need to quote quoted need to inv…" at bounding box center [167, 22] width 39 height 8
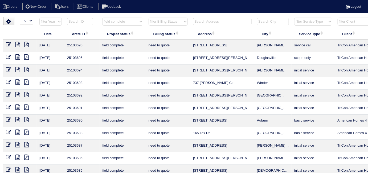
select select "need to quote"
click at [148, 18] on select "filter Billing Status -- Any Billing Status -- need to quote quoted need to inv…" at bounding box center [167, 22] width 39 height 8
select select "field complete"
select select "need to quote"
click at [109, 24] on select "filter Project Status -- Any Project Status -- new order assigned in progress f…" at bounding box center [122, 22] width 41 height 8
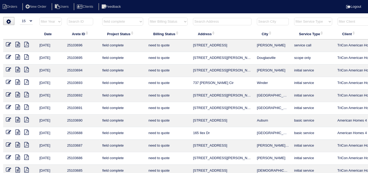
click at [113, 22] on select "filter Project Status -- Any Project Status -- new order assigned in progress f…" at bounding box center [122, 22] width 41 height 8
select select
click at [102, 18] on select "filter Project Status -- Any Project Status -- new order assigned in progress f…" at bounding box center [122, 22] width 41 height 8
select select "need to quote"
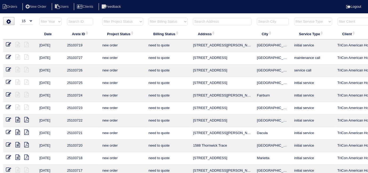
click at [156, 22] on select "filter Billing Status -- Any Billing Status -- need to quote quoted need to inv…" at bounding box center [167, 22] width 39 height 8
select select
click at [148, 18] on select "filter Billing Status -- Any Billing Status -- need to quote quoted need to inv…" at bounding box center [167, 22] width 39 height 8
click at [221, 24] on input "text" at bounding box center [222, 21] width 59 height 7
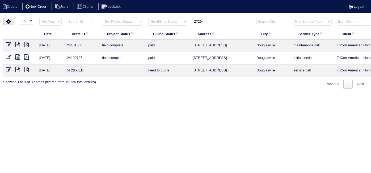
type input "2729"
drag, startPoint x: 37, startPoint y: 4, endPoint x: 47, endPoint y: 7, distance: 10.8
click at [37, 4] on li "New Order" at bounding box center [36, 6] width 28 height 7
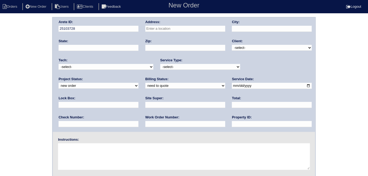
click at [202, 26] on input "text" at bounding box center [185, 29] width 80 height 6
type input "[STREET_ADDRESS][PERSON_NAME]"
type input "Acworth"
type input "GA"
type input "30101"
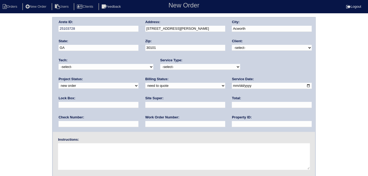
click at [237, 49] on select "-select- TriCon American Homes American Homes 4 Rent First Key Homes Zillow The…" at bounding box center [272, 48] width 80 height 6
select select "2"
click at [232, 45] on select "-select- TriCon American Homes American Homes 4 Rent First Key Homes Zillow The…" at bounding box center [272, 48] width 80 height 6
click at [189, 69] on select "-select- initial service basic service maintenance call replacement scope servi…" at bounding box center [200, 67] width 80 height 6
select select "basic service"
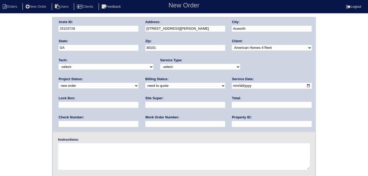
click at [160, 64] on select "-select- initial service basic service maintenance call replacement scope servi…" at bounding box center [200, 67] width 80 height 6
click at [138, 102] on input "text" at bounding box center [99, 105] width 80 height 6
type input "5503"
click at [232, 86] on input "date" at bounding box center [272, 86] width 80 height 6
type input "2025-10-09"
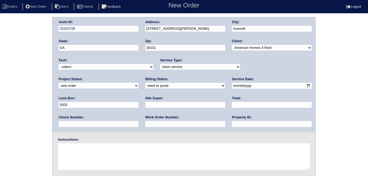
click at [232, 126] on input "text" at bounding box center [272, 124] width 80 height 6
type input "GA15503D"
click at [145, 103] on input "text" at bounding box center [185, 105] width 80 height 6
type input "Charlie Murphy"
click at [145, 125] on input "text" at bounding box center [185, 124] width 80 height 6
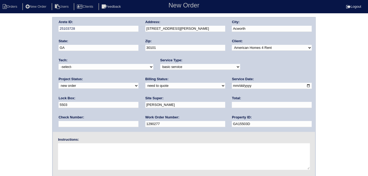
type input "1290277"
click at [96, 156] on textarea at bounding box center [184, 157] width 252 height 27
type textarea "r"
type textarea "Replace lineset insulation check drain pan for proper function"
drag, startPoint x: 75, startPoint y: 145, endPoint x: 57, endPoint y: 145, distance: 17.6
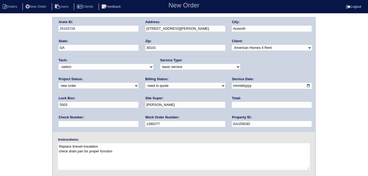
click at [57, 145] on div "Instructions: Replace lineset insulation check drain pan for proper function" at bounding box center [184, 155] width 262 height 34
drag, startPoint x: 129, startPoint y: 149, endPoint x: 57, endPoint y: 152, distance: 71.4
click at [57, 152] on div "Instructions: Replace lineset insulation check drain pan for proper function" at bounding box center [184, 155] width 262 height 34
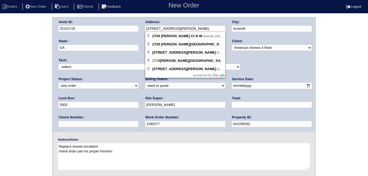
drag, startPoint x: 192, startPoint y: 30, endPoint x: 146, endPoint y: 30, distance: 46.6
click at [146, 30] on input "[STREET_ADDRESS][PERSON_NAME]" at bounding box center [185, 29] width 80 height 6
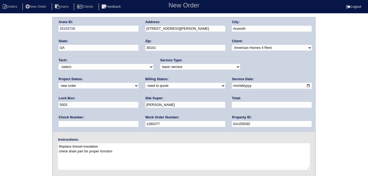
click at [0, 96] on div "Arete ID: 25103728 Address: 2729 Cheatham Ct N W City: Acworth State: GA Zip: 3…" at bounding box center [184, 124] width 368 height 215
click at [37, 83] on div "Arete ID: 25103728 Address: 2729 Cheatham Ct N W City: Acworth State: GA Zip: 3…" at bounding box center [184, 124] width 368 height 215
click at [3, 92] on div "Arete ID: 25103728 Address: 2729 Cheatham Ct N W City: Acworth State: GA Zip: 3…" at bounding box center [184, 124] width 368 height 215
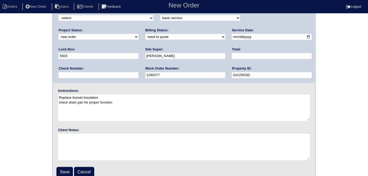
scroll to position [55, 0]
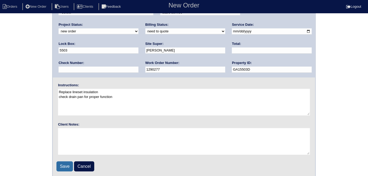
click at [63, 162] on input "Save" at bounding box center [64, 167] width 16 height 10
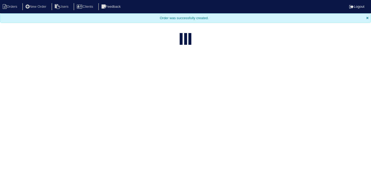
select select "15"
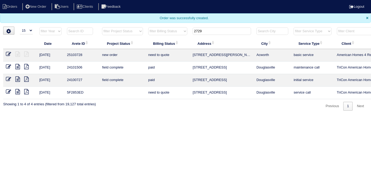
drag, startPoint x: 216, startPoint y: 28, endPoint x: 159, endPoint y: 29, distance: 56.7
click at [159, 29] on tr "filter Year -- Any Year -- 2025 2024 2023 2022 2021 2020 2019 filter Project St…" at bounding box center [233, 32] width 461 height 11
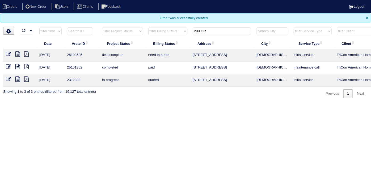
type input "299 OR"
click at [16, 53] on icon at bounding box center [17, 53] width 5 height 5
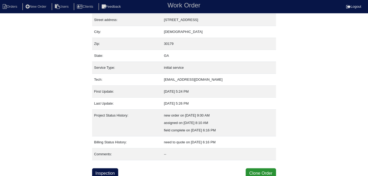
scroll to position [28, 0]
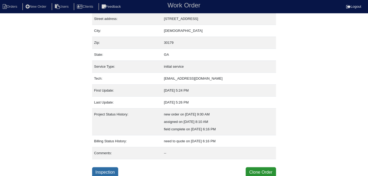
click at [113, 170] on link "Inspection" at bounding box center [105, 173] width 26 height 10
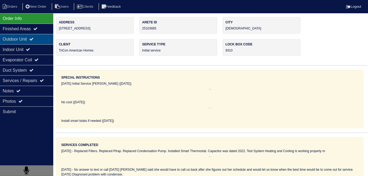
click at [30, 43] on div "Outdoor Unit" at bounding box center [26, 39] width 53 height 10
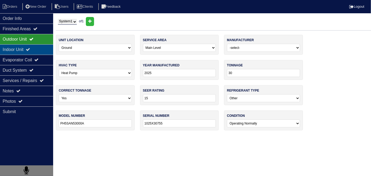
click at [28, 48] on div "Indoor Unit" at bounding box center [26, 49] width 53 height 10
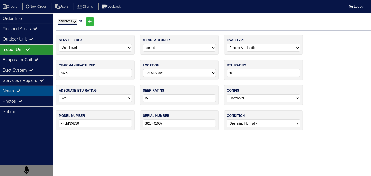
click at [28, 88] on div "Notes" at bounding box center [26, 91] width 53 height 10
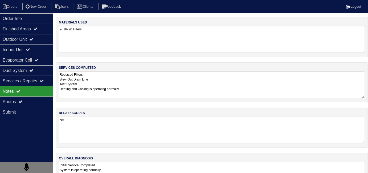
click at [155, 95] on textarea "Replaced Filters Blew Out Drain Line Test System Heating and Cooling is operati…" at bounding box center [212, 84] width 306 height 27
click at [29, 69] on div "Duct System" at bounding box center [26, 70] width 53 height 10
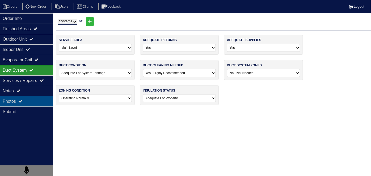
click at [33, 100] on div "Photos" at bounding box center [26, 101] width 53 height 10
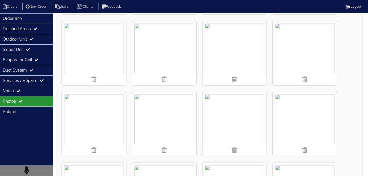
scroll to position [290, 0]
click at [14, 31] on div "Finished Areas" at bounding box center [26, 29] width 53 height 10
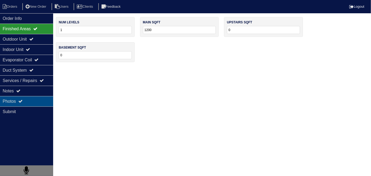
click at [15, 99] on div "Photos" at bounding box center [26, 101] width 53 height 10
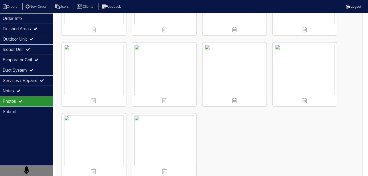
scroll to position [411, 0]
click at [13, 8] on li "Orders" at bounding box center [11, 6] width 22 height 7
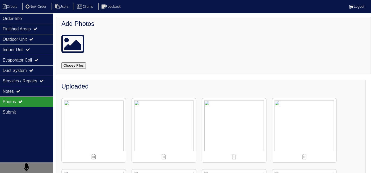
select select "15"
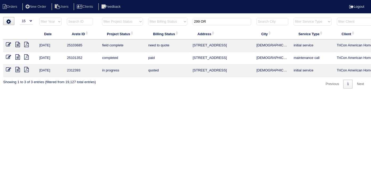
drag, startPoint x: 218, startPoint y: 23, endPoint x: 107, endPoint y: 19, distance: 111.3
click at [107, 19] on tr "filter Year -- Any Year -- 2025 2024 2023 2022 2021 2020 2019 filter Project St…" at bounding box center [233, 22] width 461 height 11
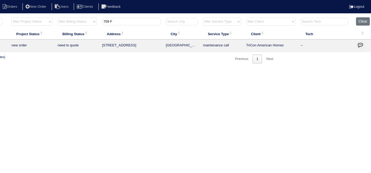
scroll to position [0, 93]
drag, startPoint x: 120, startPoint y: 23, endPoint x: 0, endPoint y: 3, distance: 121.3
click at [0, 17] on body "Orders New Order Users Clients Feedback Logout Orders New Order Users Clients M…" at bounding box center [92, 40] width 371 height 46
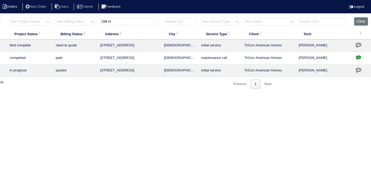
type input "299 O"
drag, startPoint x: 123, startPoint y: 22, endPoint x: 9, endPoint y: 21, distance: 114.2
click at [21, 22] on tr "filter Year -- Any Year -- 2025 2024 2023 2022 2021 2020 2019 filter Project St…" at bounding box center [141, 22] width 461 height 11
click at [50, 94] on html "Orders New Order Users Clients Feedback Logout Orders New Order Users Clients M…" at bounding box center [92, 47] width 371 height 94
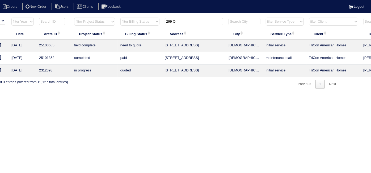
scroll to position [0, 0]
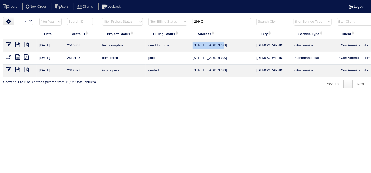
drag, startPoint x: 220, startPoint y: 45, endPoint x: 192, endPoint y: 47, distance: 28.3
click at [192, 47] on td "[STREET_ADDRESS]" at bounding box center [222, 45] width 64 height 13
copy td "[STREET_ADDRESS]"
click at [5, 43] on td at bounding box center [20, 45] width 34 height 13
click at [8, 44] on icon at bounding box center [8, 44] width 5 height 5
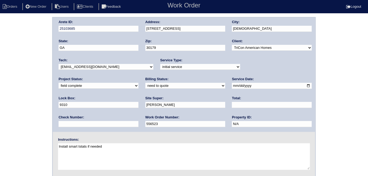
drag, startPoint x: 83, startPoint y: 84, endPoint x: 82, endPoint y: 88, distance: 3.6
click at [145, 84] on select "need to quote quoted need to invoice invoiced paid warranty purchase order need…" at bounding box center [185, 86] width 80 height 6
select select "quoted"
click at [145, 83] on select "need to quote quoted need to invoice invoiced paid warranty purchase order need…" at bounding box center [185, 86] width 80 height 6
click at [232, 108] on input "text" at bounding box center [272, 105] width 80 height 6
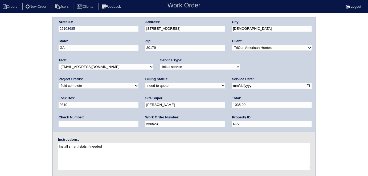
type input "1035.00"
click at [0, 77] on div "Arete ID: 25103685 Address: [STREET_ADDRESS] City: [DEMOGRAPHIC_DATA] State: [G…" at bounding box center [184, 124] width 368 height 215
click at [0, 100] on div "Arete ID: 25103685 Address: [STREET_ADDRESS] City: [DEMOGRAPHIC_DATA] State: [G…" at bounding box center [184, 124] width 368 height 215
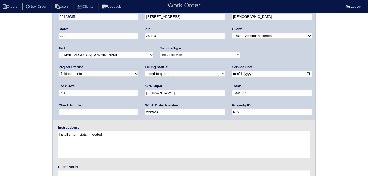
scroll to position [55, 0]
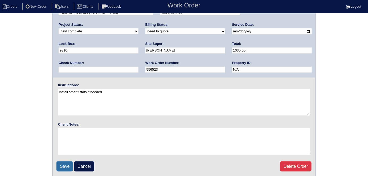
click at [57, 163] on input "Save" at bounding box center [64, 167] width 16 height 10
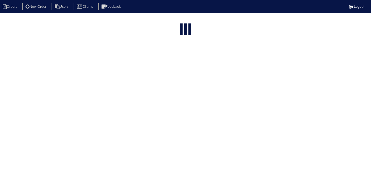
select select "15"
type input "299 O"
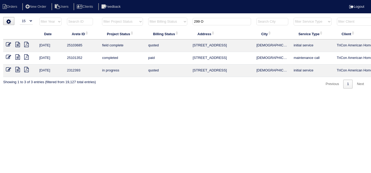
drag, startPoint x: 217, startPoint y: 23, endPoint x: 177, endPoint y: 23, distance: 40.4
click at [187, 23] on tr "filter Year -- Any Year -- 2025 2024 2023 2022 2021 2020 2019 filter Project St…" at bounding box center [233, 22] width 461 height 11
